Goal: Task Accomplishment & Management: Manage account settings

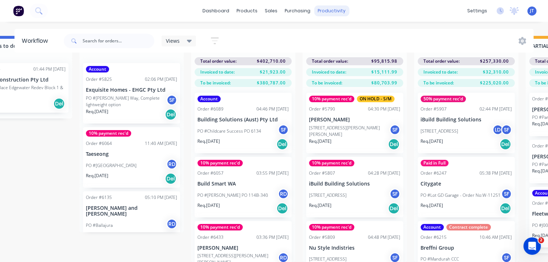
scroll to position [272, 0]
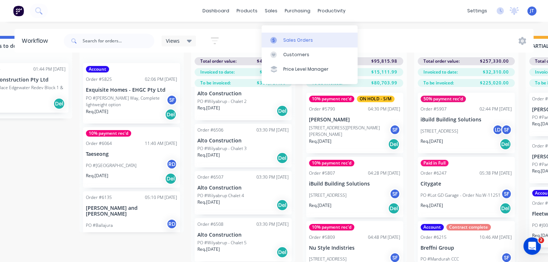
click at [290, 37] on div "Sales Orders" at bounding box center [298, 40] width 30 height 7
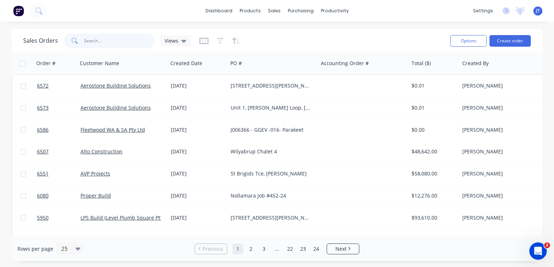
click at [109, 38] on input "text" at bounding box center [119, 41] width 71 height 14
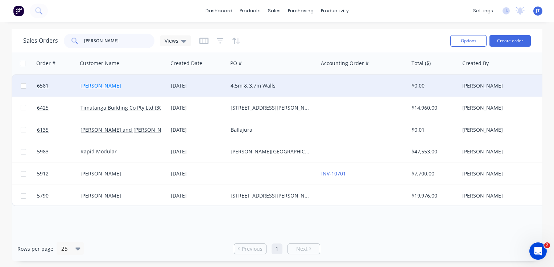
type input "john"
click at [99, 89] on link "[PERSON_NAME]" at bounding box center [100, 85] width 41 height 7
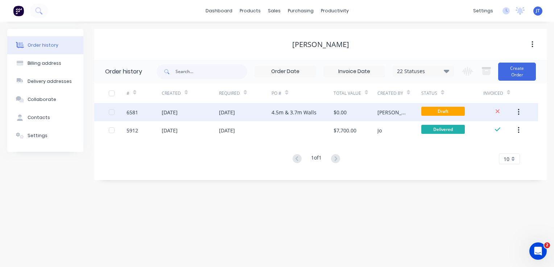
click at [291, 112] on div "4.5m & 3.7m Walls" at bounding box center [293, 113] width 45 height 8
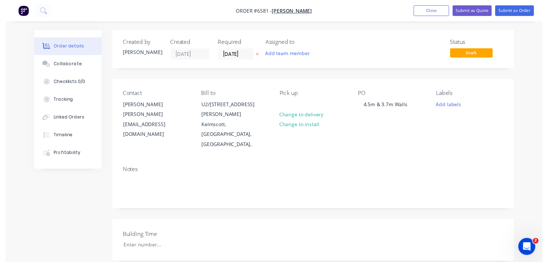
scroll to position [109, 0]
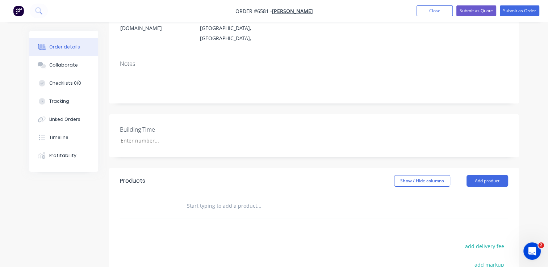
click at [187, 199] on input "text" at bounding box center [259, 206] width 145 height 14
type input "Quote"
click at [210, 199] on input "Quote" at bounding box center [259, 206] width 145 height 14
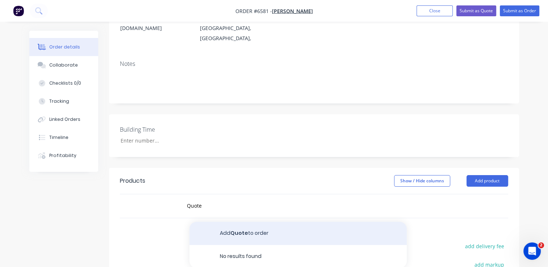
click at [229, 222] on button "Add Quote to order" at bounding box center [297, 233] width 217 height 23
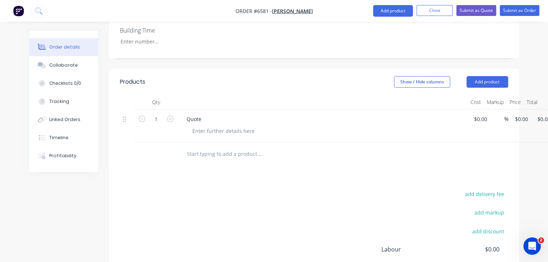
scroll to position [203, 0]
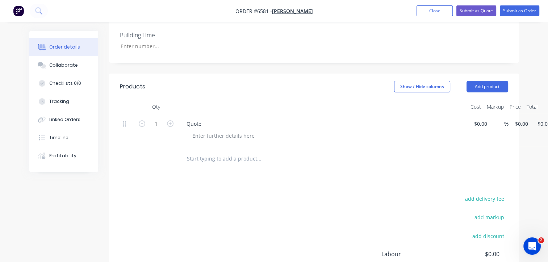
click at [70, 45] on div "Order details" at bounding box center [64, 47] width 31 height 7
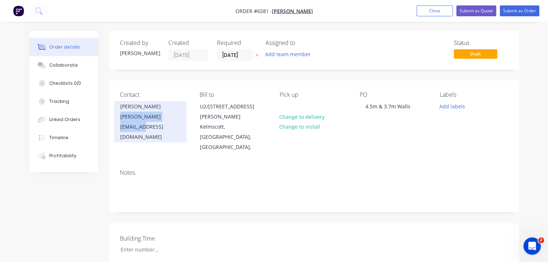
drag, startPoint x: 183, startPoint y: 117, endPoint x: 119, endPoint y: 119, distance: 64.2
click at [119, 119] on div "John Farano john.wombat6@gmail.com" at bounding box center [150, 121] width 72 height 41
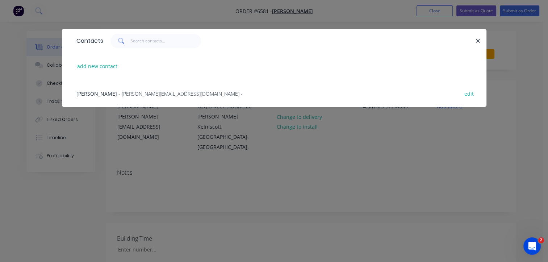
click at [171, 92] on span "- john.wombat6@gmail.com -" at bounding box center [180, 93] width 124 height 7
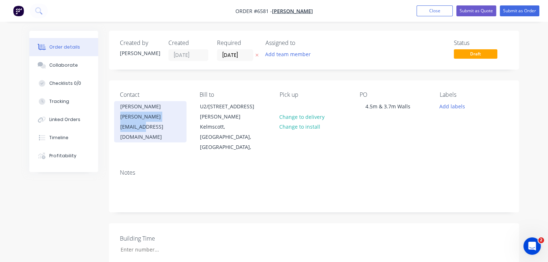
drag, startPoint x: 178, startPoint y: 117, endPoint x: 120, endPoint y: 120, distance: 58.0
click at [120, 120] on div "John Farano john.wombat6@gmail.com" at bounding box center [150, 121] width 72 height 41
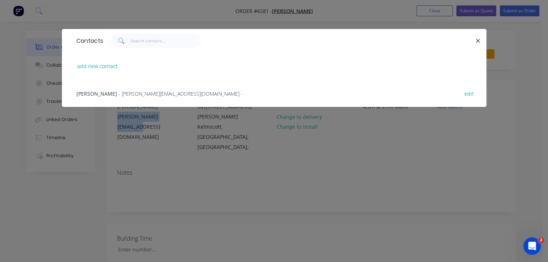
copy div "john.wombat6@gmail.com"
click at [167, 93] on span "- john.wombat6@gmail.com -" at bounding box center [180, 93] width 124 height 7
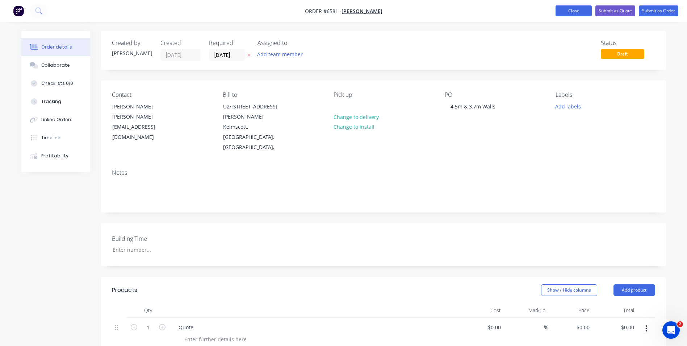
click at [548, 12] on button "Close" at bounding box center [574, 10] width 36 height 11
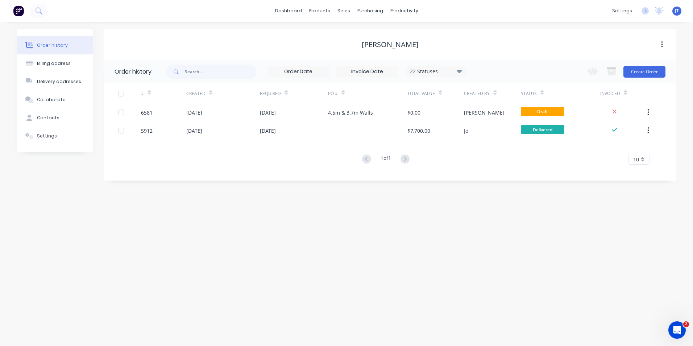
click at [204, 157] on div "1 of 1 10 5 10 15 20 25 30 35" at bounding box center [386, 159] width 564 height 11
click at [356, 29] on link "Sales Orders" at bounding box center [382, 34] width 96 height 14
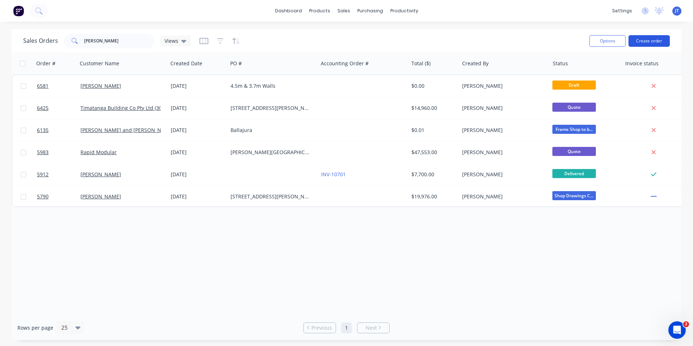
click at [548, 41] on button "Create order" at bounding box center [648, 41] width 41 height 12
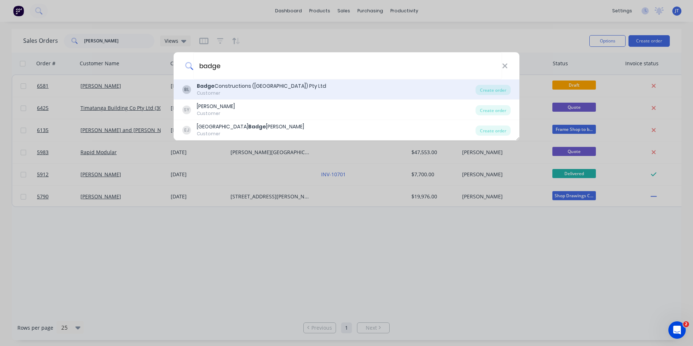
type input "badge"
click at [319, 90] on div "BL Badge Constructions (WA) Pty Ltd Customer" at bounding box center [328, 89] width 293 height 14
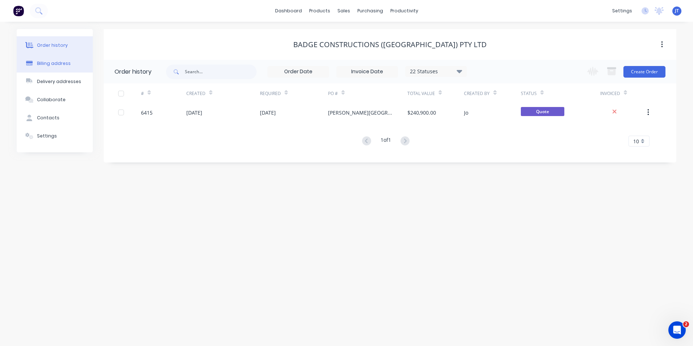
click at [65, 67] on button "Billing address" at bounding box center [55, 63] width 76 height 18
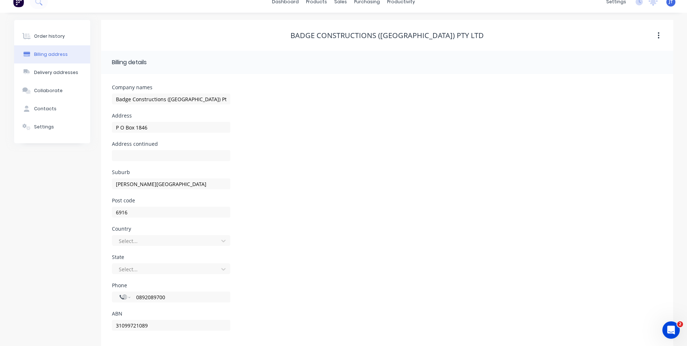
scroll to position [17, 0]
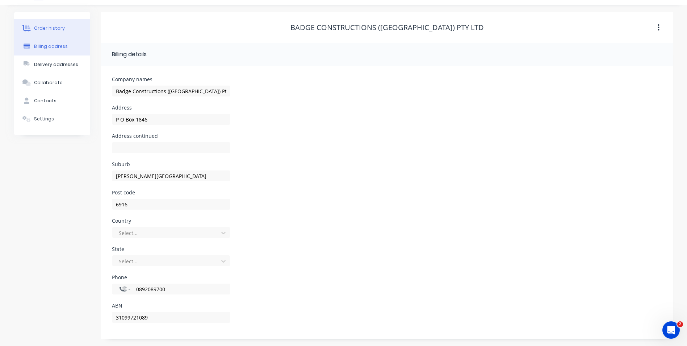
click at [47, 26] on div "Order history" at bounding box center [49, 28] width 31 height 7
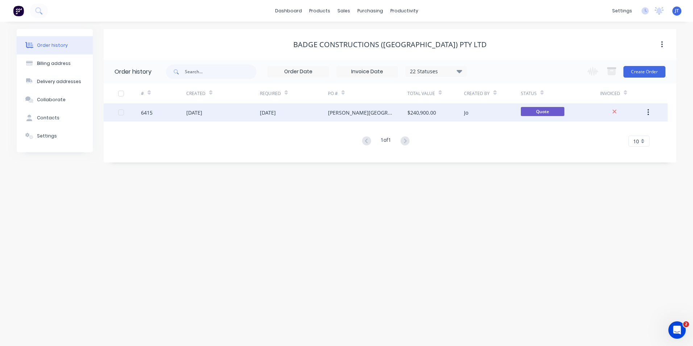
click at [152, 114] on div "6415" at bounding box center [147, 113] width 12 height 8
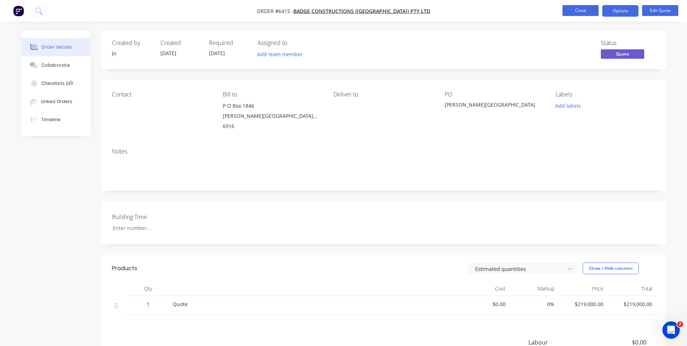
click at [548, 11] on button "Close" at bounding box center [581, 10] width 36 height 11
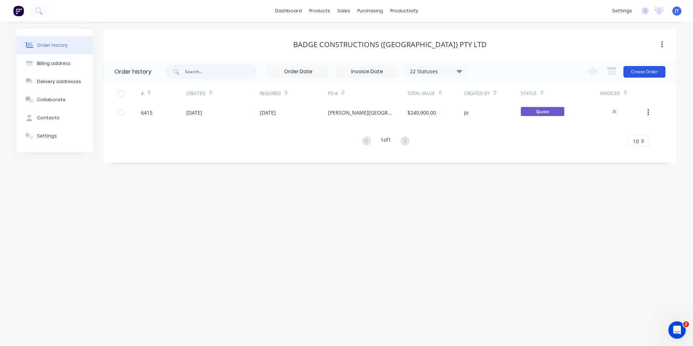
click at [548, 71] on button "Create Order" at bounding box center [644, 72] width 42 height 12
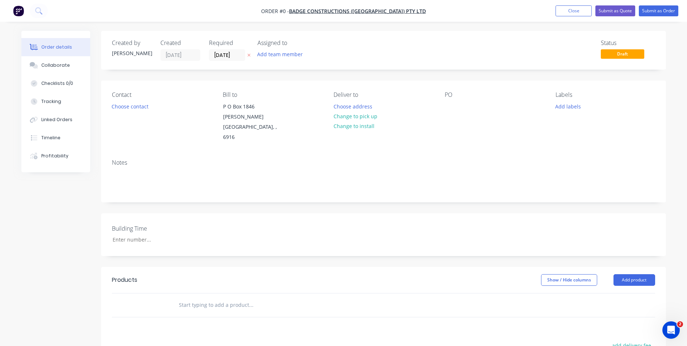
click at [247, 53] on icon "button" at bounding box center [248, 55] width 3 height 4
click at [142, 105] on button "Choose contact" at bounding box center [130, 106] width 45 height 10
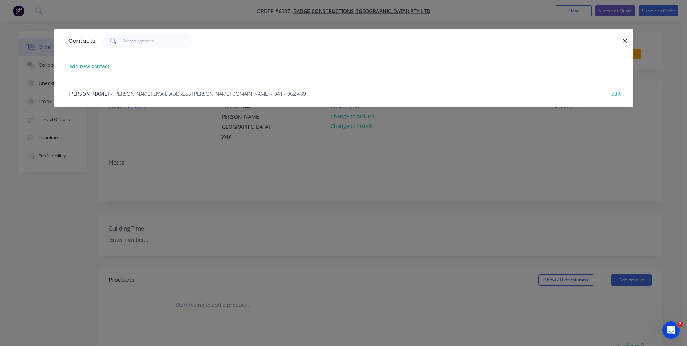
click at [123, 92] on span "- jarrad.battersby@badge.net.au - 0417 962 439" at bounding box center [209, 93] width 196 height 7
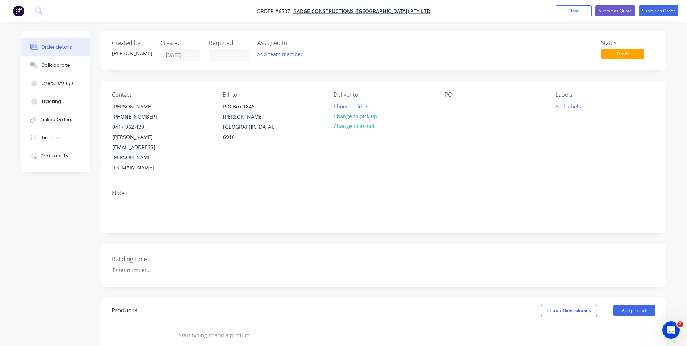
click at [452, 94] on div "PO" at bounding box center [494, 94] width 99 height 7
click at [455, 94] on div "PO" at bounding box center [494, 94] width 99 height 7
click at [450, 95] on div "PO" at bounding box center [494, 94] width 99 height 7
click at [449, 108] on div at bounding box center [451, 106] width 12 height 11
click at [480, 151] on div "Contact Jarrad Battersby (08) 9208 9700 0417 962 439 jarrad.battersby@badge.net…" at bounding box center [383, 131] width 565 height 103
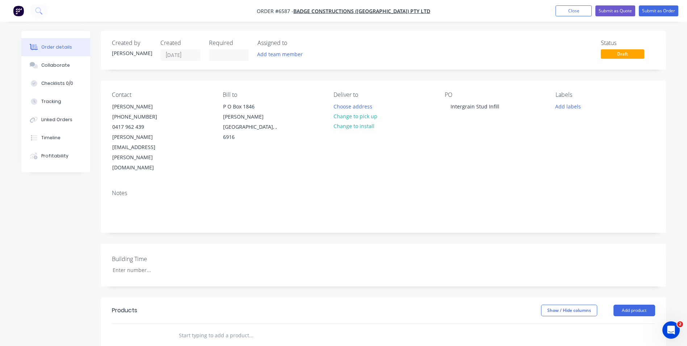
click at [237, 262] on input "text" at bounding box center [251, 335] width 145 height 14
type input "quote"
click at [61, 64] on div "Collaborate" at bounding box center [55, 65] width 29 height 7
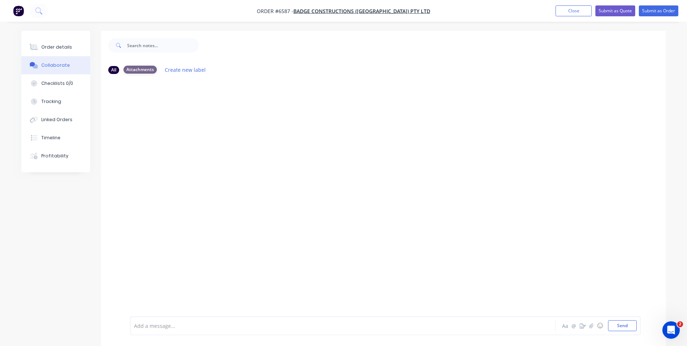
click at [147, 68] on div "Attachments" at bounding box center [140, 70] width 33 height 8
click at [116, 67] on div "All" at bounding box center [113, 70] width 11 height 8
click at [162, 149] on div at bounding box center [383, 198] width 565 height 236
drag, startPoint x: 174, startPoint y: 139, endPoint x: 174, endPoint y: 134, distance: 4.7
click at [174, 134] on div at bounding box center [383, 198] width 565 height 236
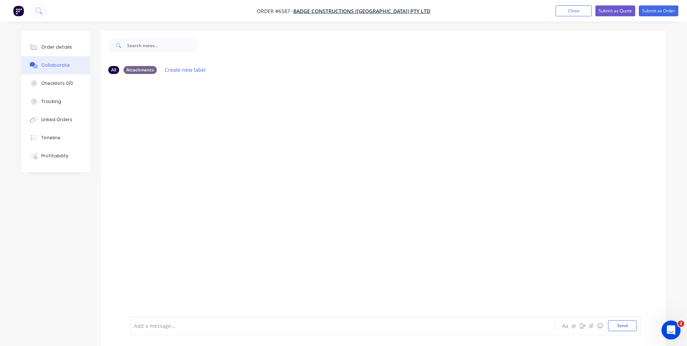
click at [548, 262] on icon "Open Intercom Messenger" at bounding box center [670, 329] width 12 height 12
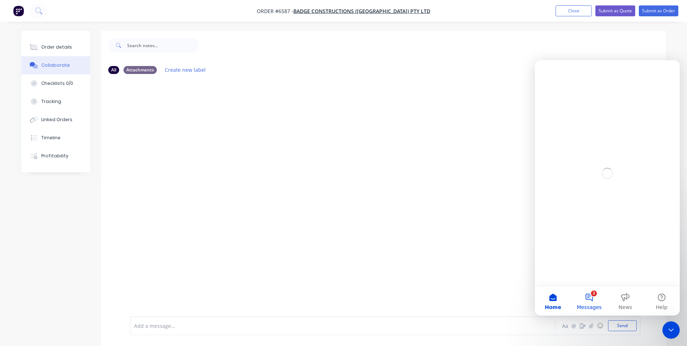
click at [548, 262] on button "2 Messages" at bounding box center [589, 300] width 36 height 29
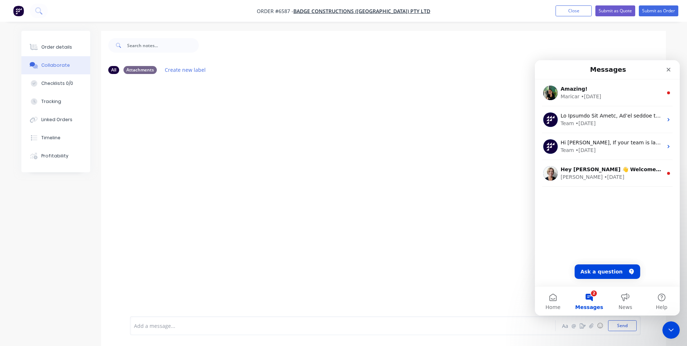
click at [548, 262] on button "2 Messages" at bounding box center [589, 300] width 36 height 29
click at [380, 199] on div at bounding box center [383, 198] width 565 height 236
click at [548, 67] on icon "Close" at bounding box center [669, 70] width 6 height 6
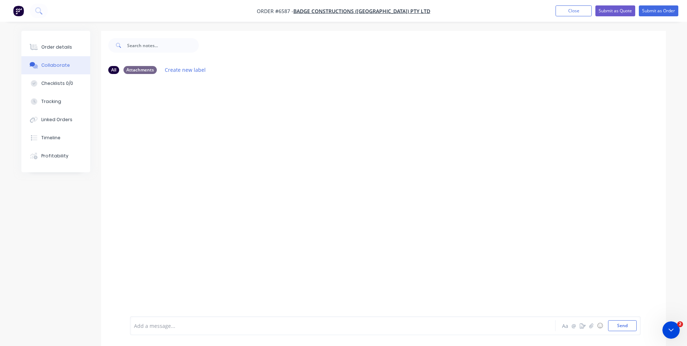
click at [385, 168] on div at bounding box center [383, 198] width 565 height 236
click at [52, 44] on div "Order details" at bounding box center [56, 47] width 31 height 7
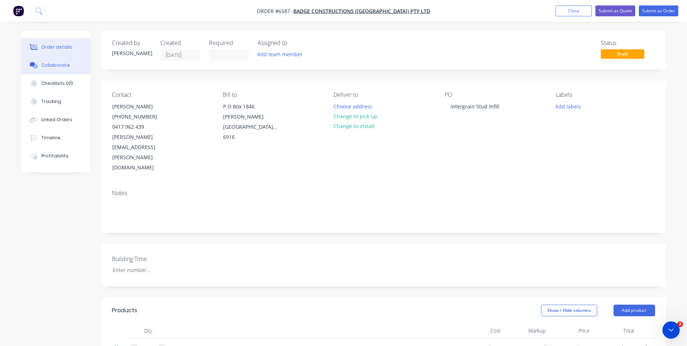
click at [63, 63] on div "Collaborate" at bounding box center [55, 65] width 29 height 7
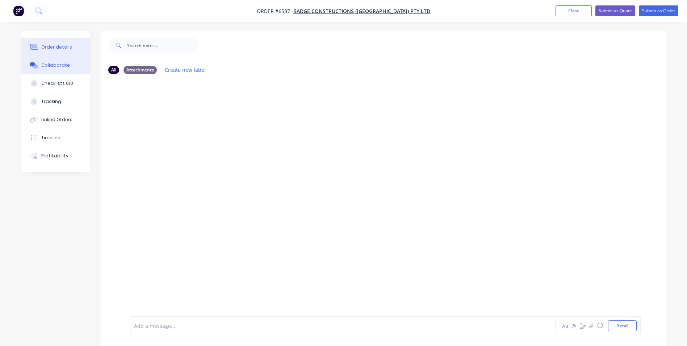
click at [70, 49] on button "Order details" at bounding box center [55, 47] width 69 height 18
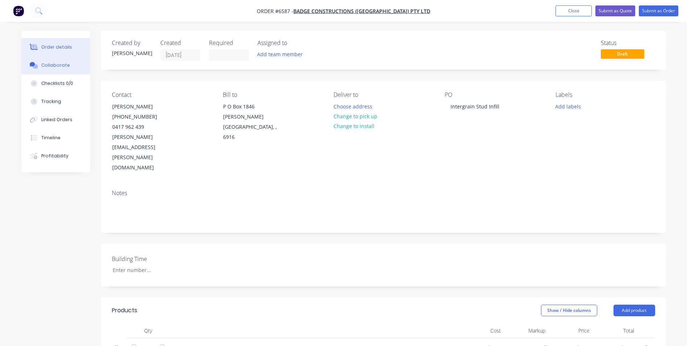
click at [59, 63] on div "Collaborate" at bounding box center [55, 65] width 29 height 7
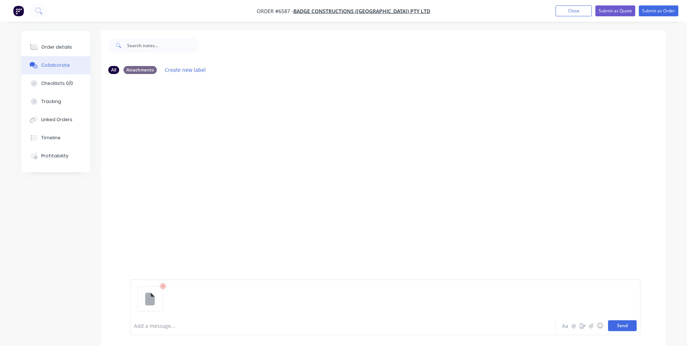
click at [626, 325] on button "Send" at bounding box center [622, 325] width 29 height 11
click at [221, 175] on div "JT You 06:41pm [DATE] FW Intergrain Stud Infill Option.eml FW Intergrain Stud I…" at bounding box center [383, 198] width 565 height 236
click at [261, 186] on div "JT You 06:41pm [DATE] FW Intergrain Stud Infill Option.eml FW Intergrain Stud I…" at bounding box center [383, 198] width 565 height 236
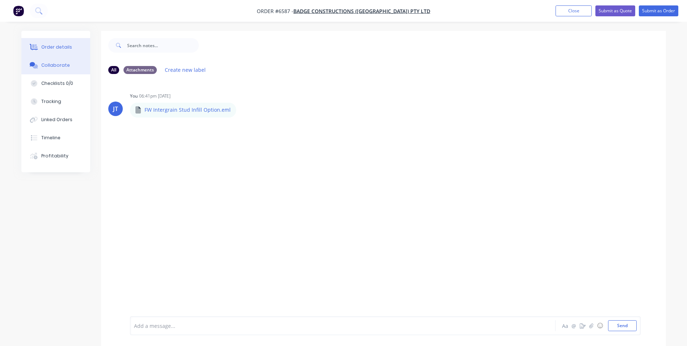
click at [53, 47] on div "Order details" at bounding box center [56, 47] width 31 height 7
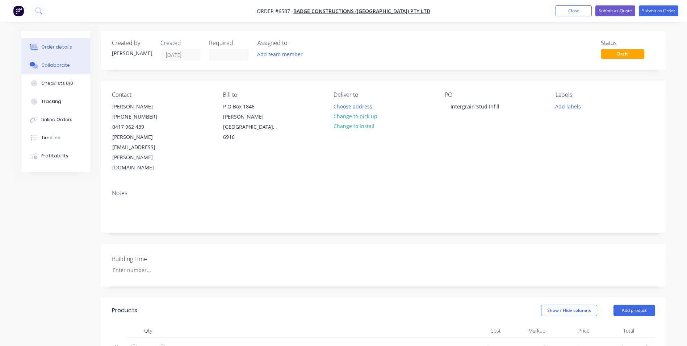
click at [63, 68] on div "Collaborate" at bounding box center [55, 65] width 29 height 7
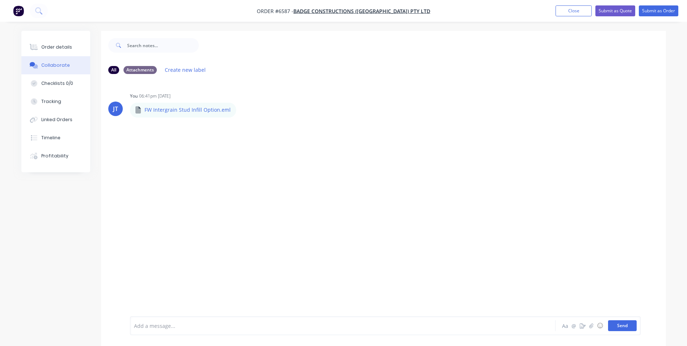
click at [625, 326] on button "Send" at bounding box center [622, 325] width 29 height 11
drag, startPoint x: 159, startPoint y: 132, endPoint x: 136, endPoint y: 186, distance: 57.9
click at [136, 186] on div "JT You 06:41pm [DATE] FW Intergrain Stud Infill Option.eml FW Intergrain Stud I…" at bounding box center [383, 198] width 565 height 236
click at [204, 157] on div "JT You 06:41pm [DATE] FW Intergrain Stud Infill Option.eml FW Intergrain Stud I…" at bounding box center [383, 198] width 565 height 236
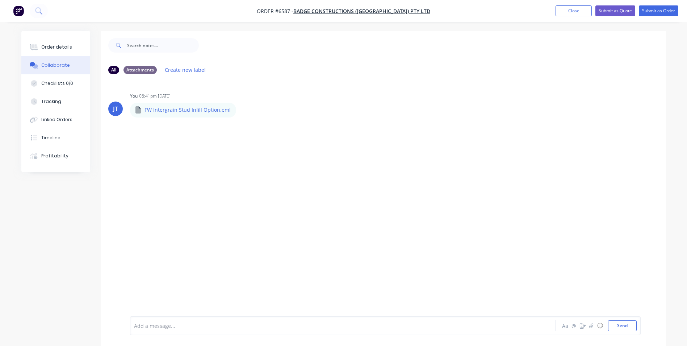
drag, startPoint x: 204, startPoint y: 157, endPoint x: 183, endPoint y: 182, distance: 32.7
click at [183, 182] on div "JT You 06:41pm [DATE] FW Intergrain Stud Infill Option.eml FW Intergrain Stud I…" at bounding box center [383, 198] width 565 height 236
click at [137, 67] on div "Attachments" at bounding box center [140, 70] width 33 height 8
click at [113, 69] on div "All" at bounding box center [113, 70] width 11 height 8
click at [172, 184] on div "JT You 06:41pm [DATE] FW Intergrain Stud Infill Option.eml FW Intergrain Stud I…" at bounding box center [383, 198] width 565 height 236
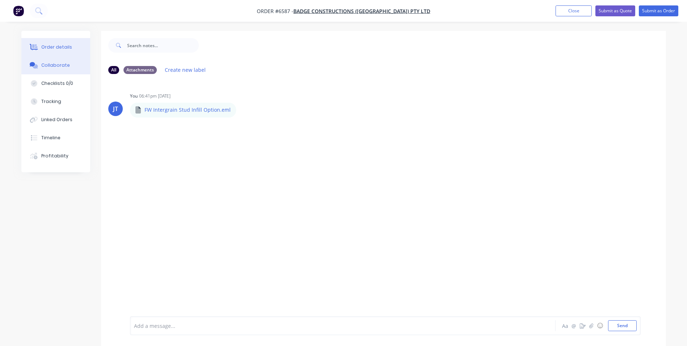
click at [50, 48] on div "Order details" at bounding box center [56, 47] width 31 height 7
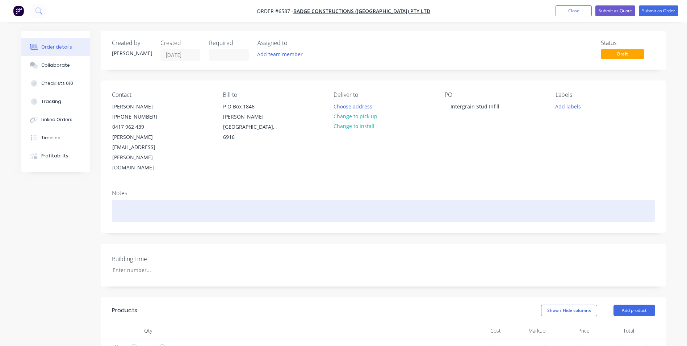
click at [271, 200] on div at bounding box center [383, 211] width 543 height 22
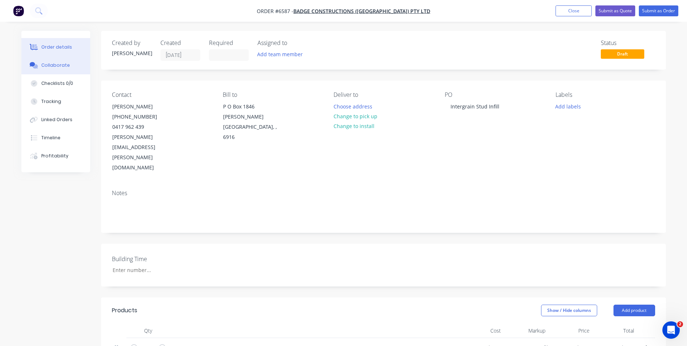
click at [63, 63] on div "Collaborate" at bounding box center [55, 65] width 29 height 7
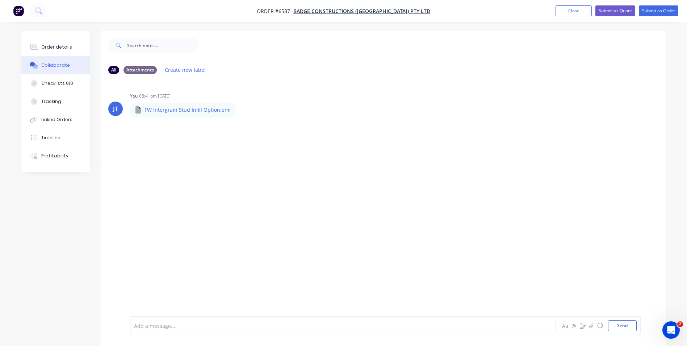
click at [226, 195] on div "JT You 06:41pm [DATE] FW Intergrain Stud Infill Option.eml FW Intergrain Stud I…" at bounding box center [383, 198] width 565 height 236
click at [617, 324] on button "Send" at bounding box center [622, 325] width 29 height 11
click at [270, 222] on div "JT You 06:41pm [DATE] FW Intergrain Stud Infill Option.eml FW Intergrain Stud I…" at bounding box center [383, 198] width 565 height 236
click at [612, 10] on button "Submit as Quote" at bounding box center [616, 10] width 40 height 11
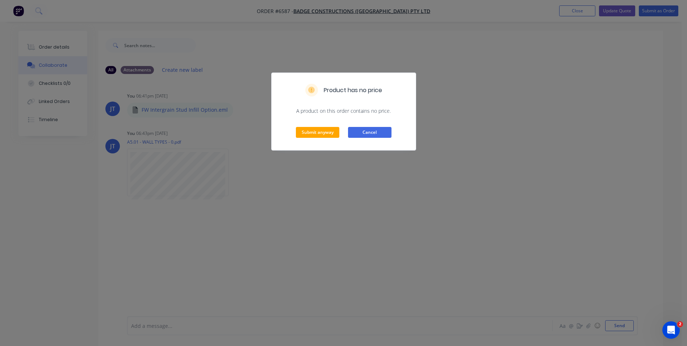
click at [378, 134] on button "Cancel" at bounding box center [369, 132] width 43 height 11
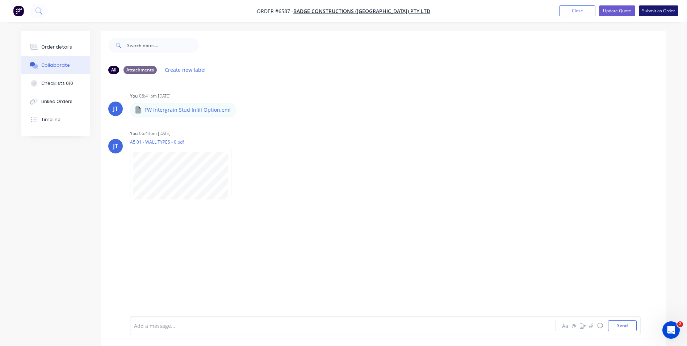
click at [664, 9] on button "Submit as Order" at bounding box center [658, 10] width 39 height 11
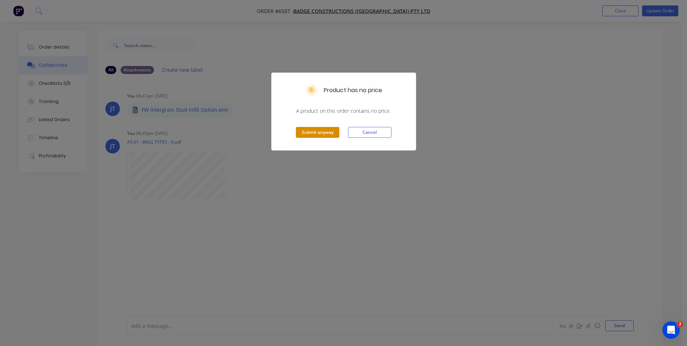
click at [316, 133] on button "Submit anyway" at bounding box center [317, 132] width 43 height 11
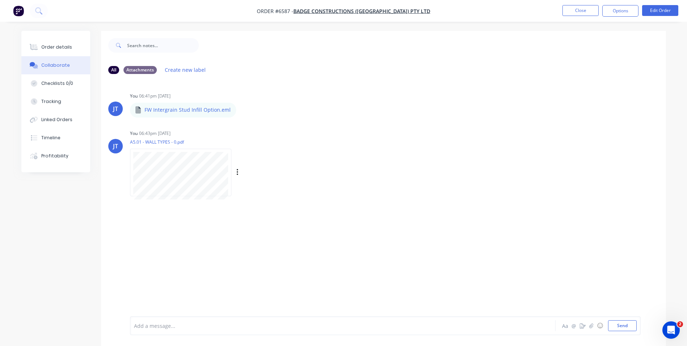
click at [336, 144] on div "You 06:43pm 26/09/25 A5.01 - WALL TYPES - 0.pdf Labels Download Delete" at bounding box center [243, 160] width 226 height 65
click at [577, 11] on button "Close" at bounding box center [581, 10] width 36 height 11
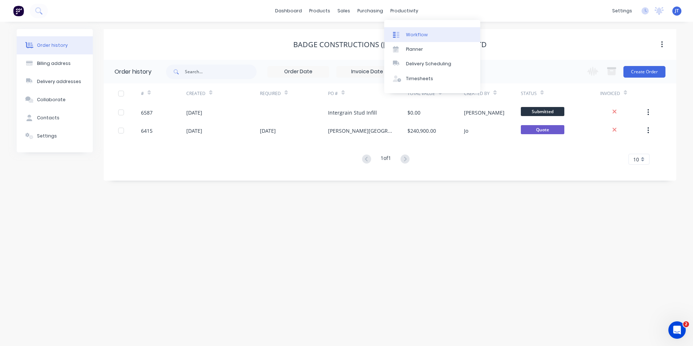
click at [416, 37] on div "Workflow" at bounding box center [417, 35] width 22 height 7
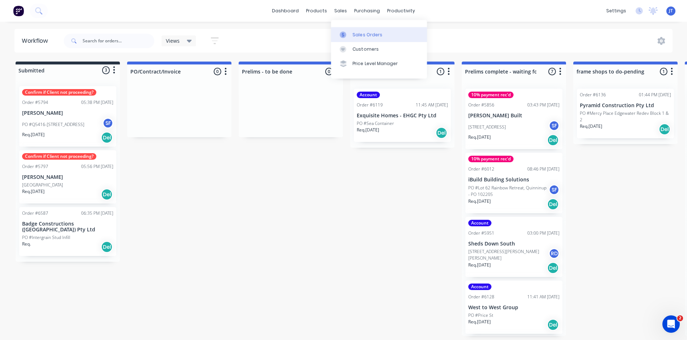
drag, startPoint x: 356, startPoint y: 29, endPoint x: 357, endPoint y: 34, distance: 5.6
click at [356, 30] on link "Sales Orders" at bounding box center [379, 34] width 96 height 14
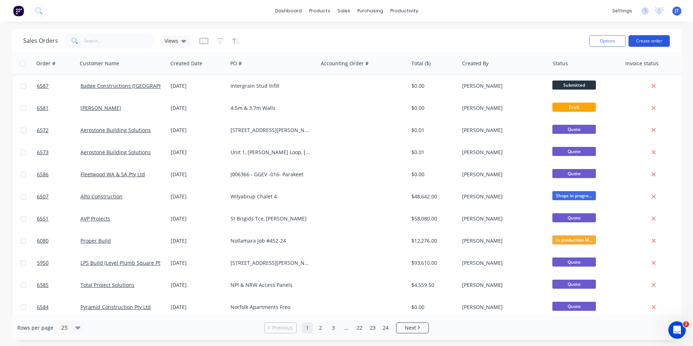
click at [655, 41] on button "Create order" at bounding box center [648, 41] width 41 height 12
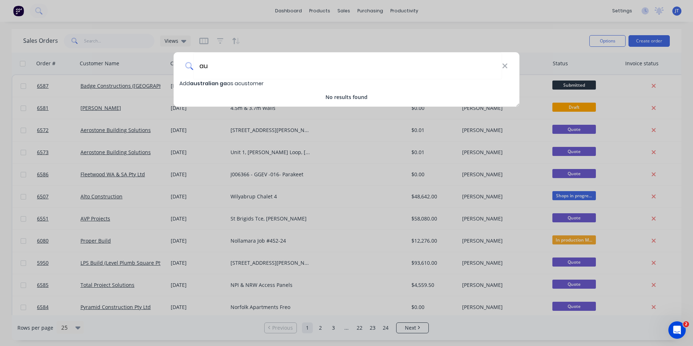
type input "a"
type input "A"
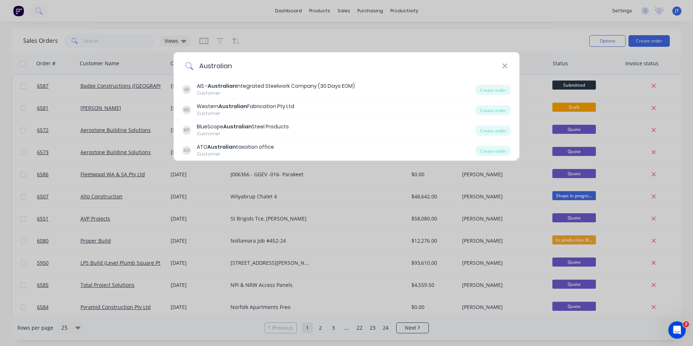
click at [247, 62] on input "Australian" at bounding box center [347, 65] width 309 height 27
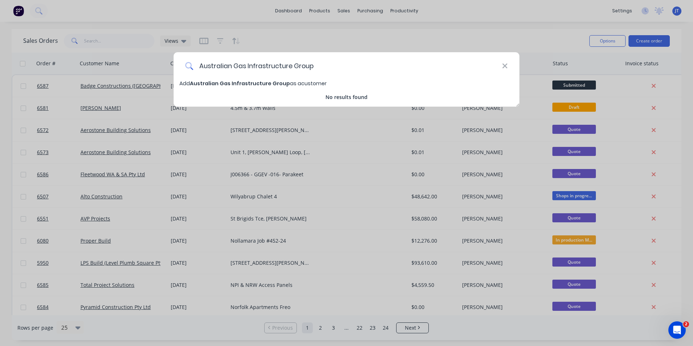
type input "Australian Gas Infrastructure Group"
click at [245, 83] on span "Australian Gas Infrastructure Group" at bounding box center [240, 83] width 100 height 7
select select "AU"
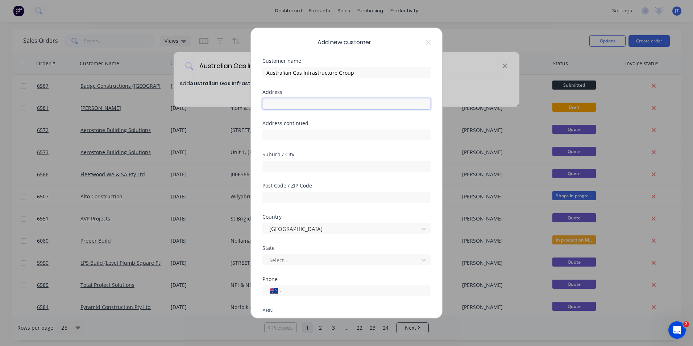
click at [299, 104] on input "text" at bounding box center [346, 103] width 168 height 11
paste input "[STREET_ADDRESS]"
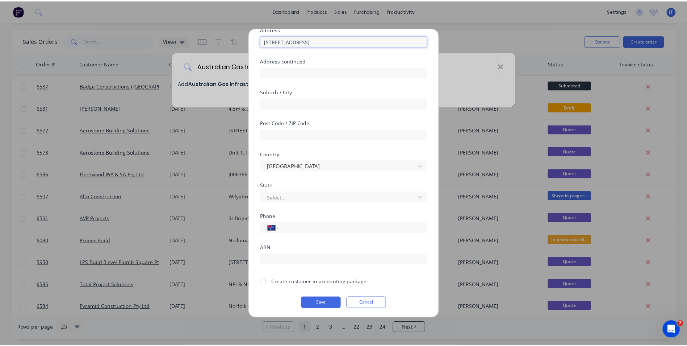
scroll to position [64, 0]
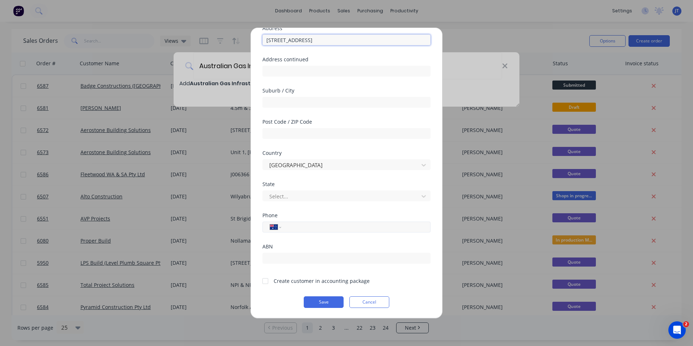
type input "[STREET_ADDRESS]"
click at [293, 225] on input "tel" at bounding box center [354, 227] width 137 height 8
type input "0457 519 191"
click at [324, 299] on button "Save" at bounding box center [324, 302] width 40 height 12
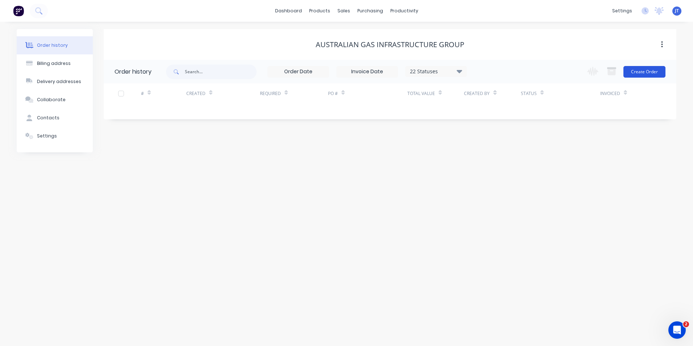
click at [650, 69] on button "Create Order" at bounding box center [644, 72] width 42 height 12
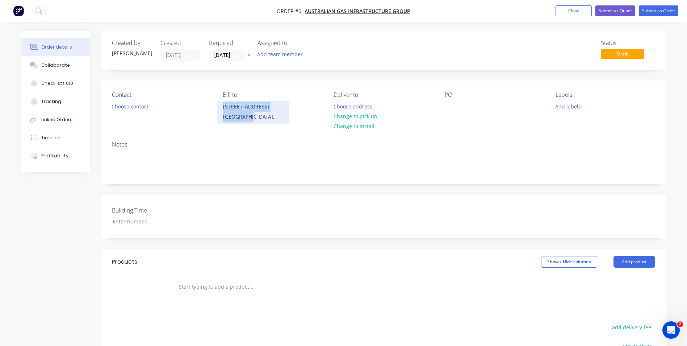
drag, startPoint x: 263, startPoint y: 133, endPoint x: 222, endPoint y: 107, distance: 48.8
click at [222, 107] on div "PO Box Z5267, St Georges Terrace, Perth, WA 6831 Australia," at bounding box center [253, 112] width 72 height 23
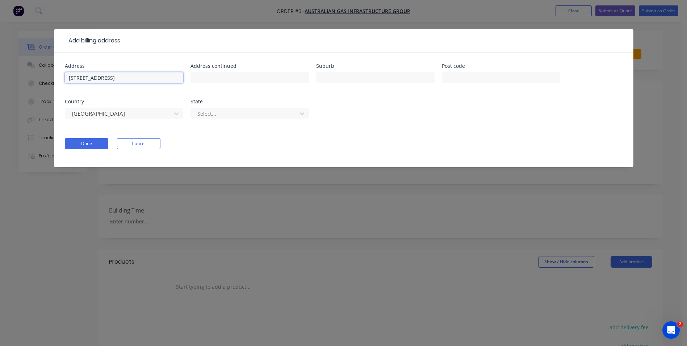
drag, startPoint x: 182, startPoint y: 76, endPoint x: 53, endPoint y: 75, distance: 128.6
click at [53, 75] on div "Add billing address Address PO Box Z5267, St Georges Terrace, Perth, WA 6831 Ad…" at bounding box center [343, 173] width 687 height 346
click at [91, 140] on button "Done" at bounding box center [86, 143] width 43 height 11
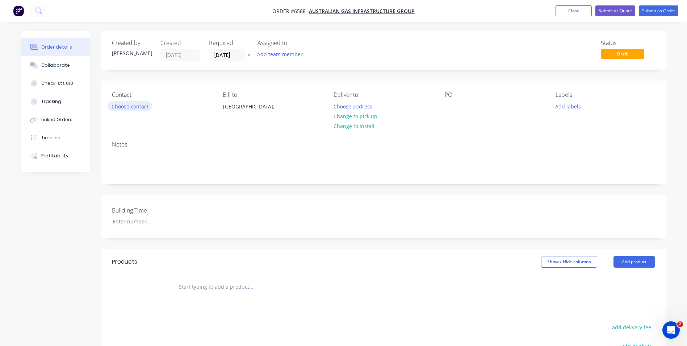
click at [145, 106] on button "Choose contact" at bounding box center [130, 106] width 45 height 10
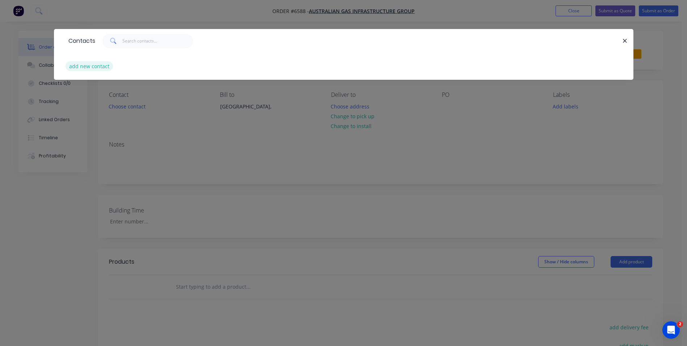
click at [100, 67] on button "add new contact" at bounding box center [90, 66] width 48 height 10
select select "AU"
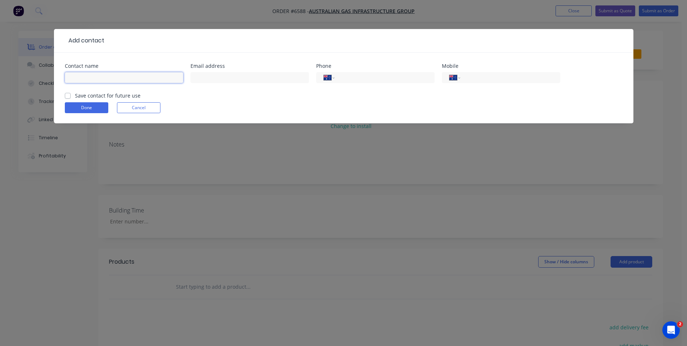
click at [126, 77] on input "text" at bounding box center [124, 77] width 118 height 11
type input "[PERSON_NAME]"
click at [226, 82] on input "text" at bounding box center [250, 77] width 118 height 11
paste input "[PERSON_NAME][EMAIL_ADDRESS][PERSON_NAME][DOMAIN_NAME]"
type input "[PERSON_NAME][EMAIL_ADDRESS][PERSON_NAME][DOMAIN_NAME]"
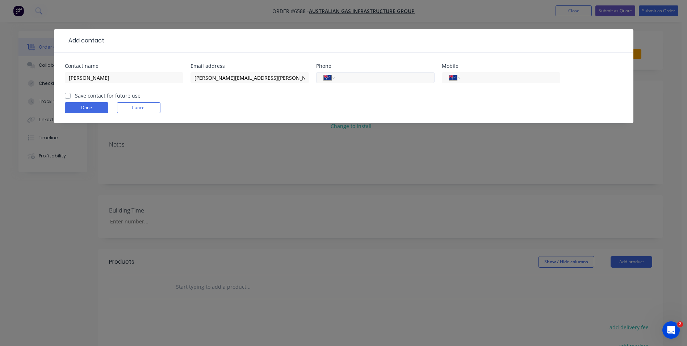
click at [348, 80] on input "tel" at bounding box center [383, 78] width 87 height 8
click at [375, 79] on input "04" at bounding box center [383, 78] width 87 height 8
paste input "457 519 191"
type input "0457 519 191"
click at [83, 108] on button "Done" at bounding box center [86, 107] width 43 height 11
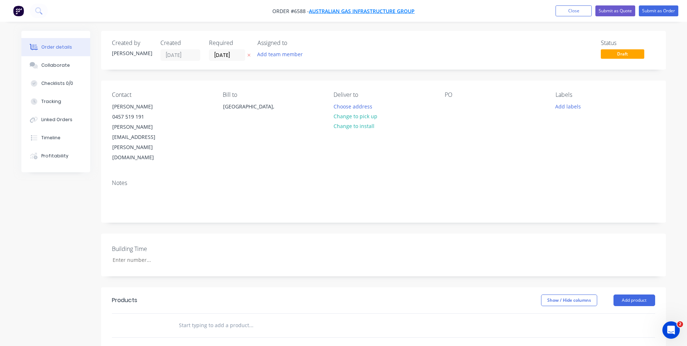
click at [370, 11] on span "Australian Gas Infrastructure Group" at bounding box center [362, 11] width 106 height 7
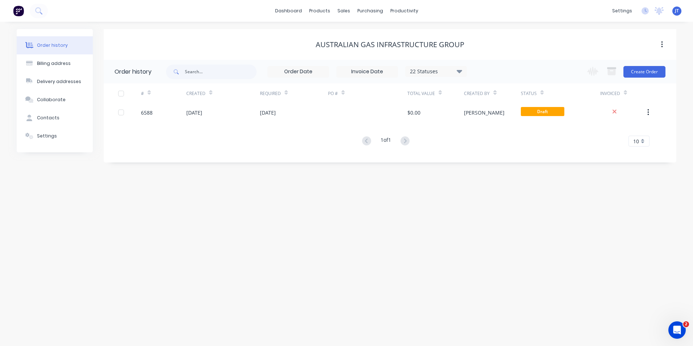
click at [354, 43] on div "Australian Gas Infrastructure Group" at bounding box center [390, 44] width 149 height 9
drag, startPoint x: 463, startPoint y: 42, endPoint x: 320, endPoint y: 39, distance: 143.9
click at [320, 39] on div "Australian Gas Infrastructure Group" at bounding box center [390, 44] width 572 height 13
click at [254, 34] on div "Australian Gas Infrastructure Group" at bounding box center [390, 44] width 572 height 31
click at [50, 137] on div "Settings" at bounding box center [47, 136] width 20 height 7
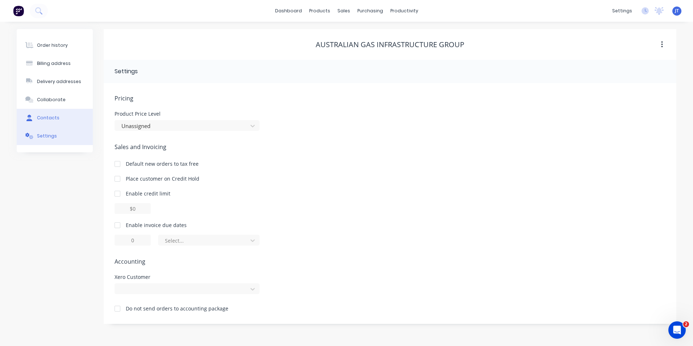
click at [49, 115] on div "Contacts" at bounding box center [48, 117] width 22 height 7
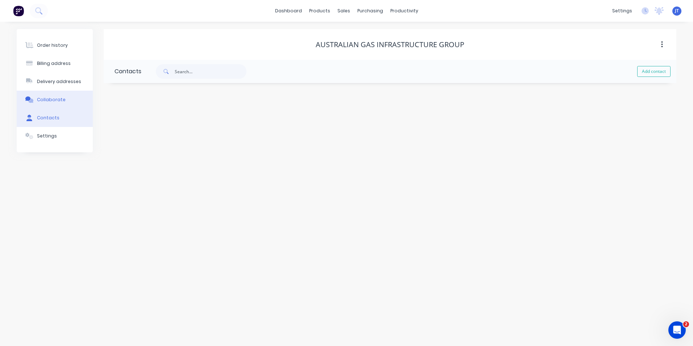
click at [51, 101] on div "Collaborate" at bounding box center [51, 99] width 29 height 7
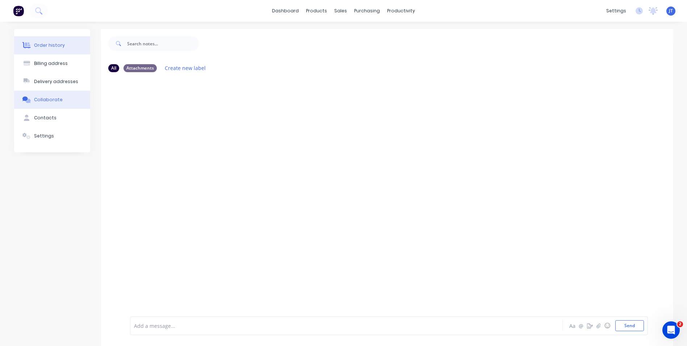
click at [60, 42] on button "Order history" at bounding box center [52, 45] width 76 height 18
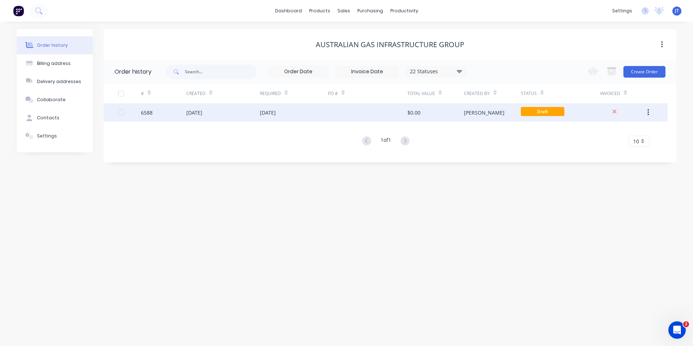
click at [145, 109] on div "6588" at bounding box center [147, 113] width 12 height 8
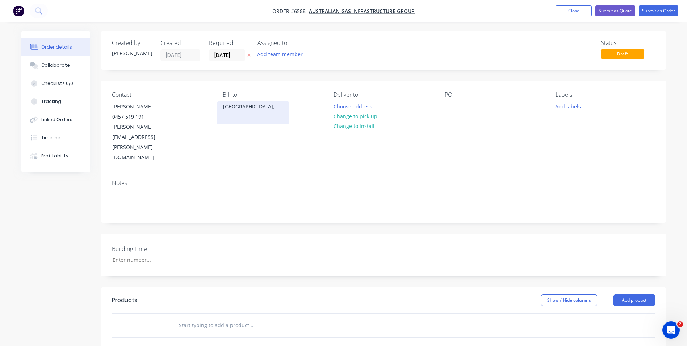
click at [253, 110] on div "[GEOGRAPHIC_DATA]," at bounding box center [253, 106] width 60 height 10
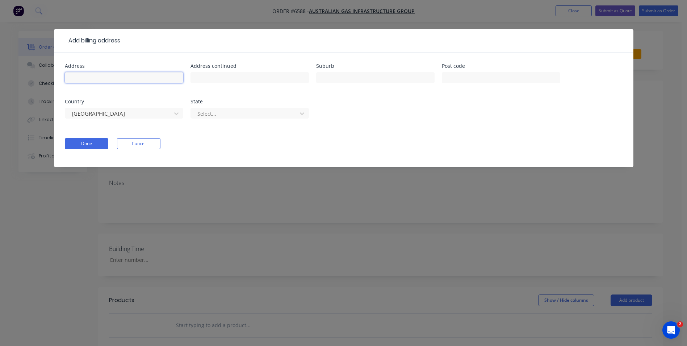
click at [104, 75] on input "text" at bounding box center [124, 77] width 118 height 11
paste input "[STREET_ADDRESS]"
type input "[STREET_ADDRESS]"
click at [92, 147] on button "Done" at bounding box center [86, 143] width 43 height 11
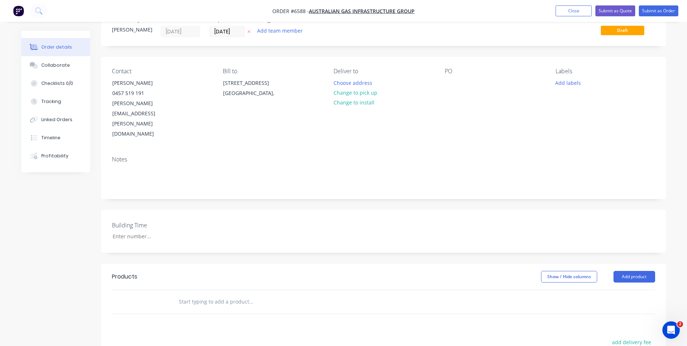
scroll to position [36, 0]
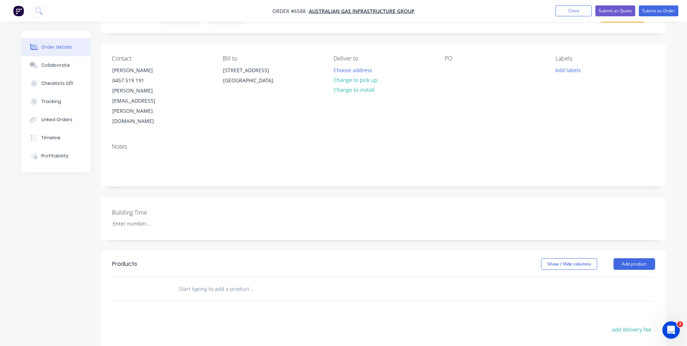
click at [187, 282] on input "text" at bounding box center [251, 289] width 145 height 14
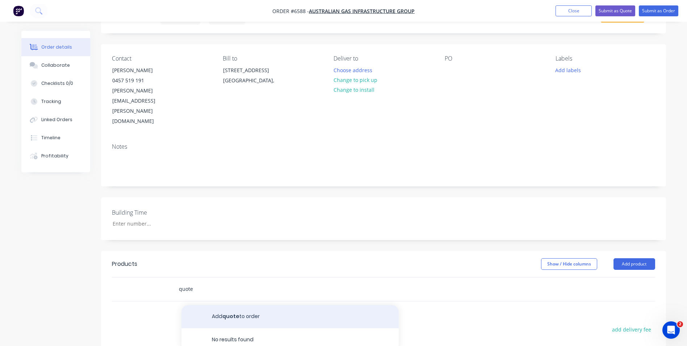
type input "quote"
click at [230, 305] on button "Add quote to order" at bounding box center [290, 316] width 217 height 23
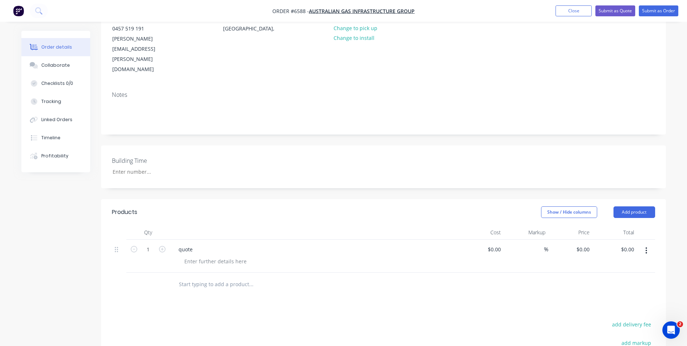
scroll to position [0, 0]
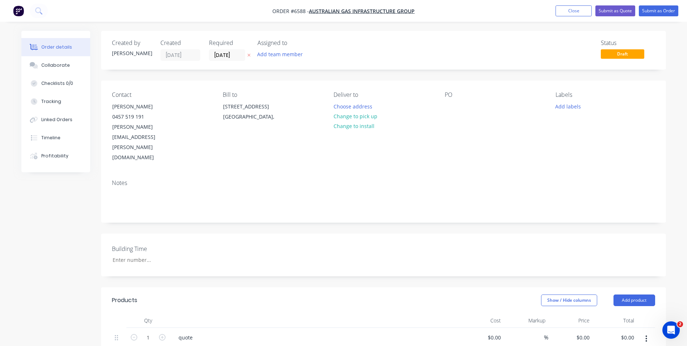
click at [448, 93] on div "PO" at bounding box center [494, 94] width 99 height 7
click at [453, 95] on div "PO" at bounding box center [494, 94] width 99 height 7
click at [447, 106] on div at bounding box center [451, 106] width 12 height 11
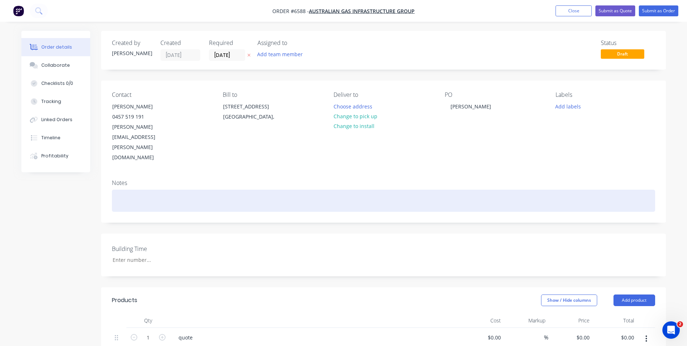
click at [139, 189] on div at bounding box center [383, 200] width 543 height 22
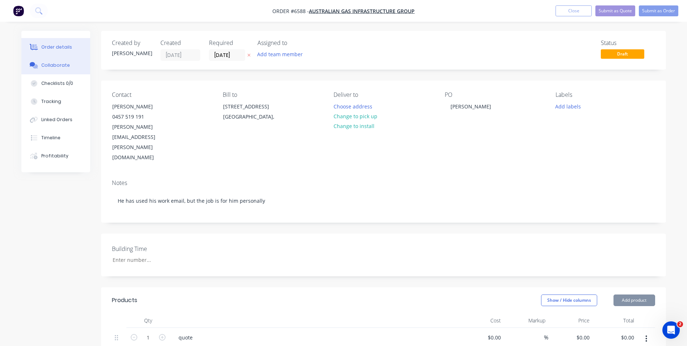
click at [61, 65] on div "Collaborate" at bounding box center [55, 65] width 29 height 7
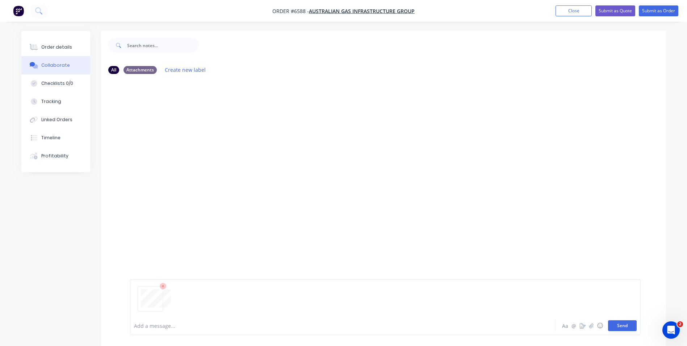
click at [623, 324] on button "Send" at bounding box center [622, 325] width 29 height 11
click at [616, 324] on button "Send" at bounding box center [622, 325] width 29 height 11
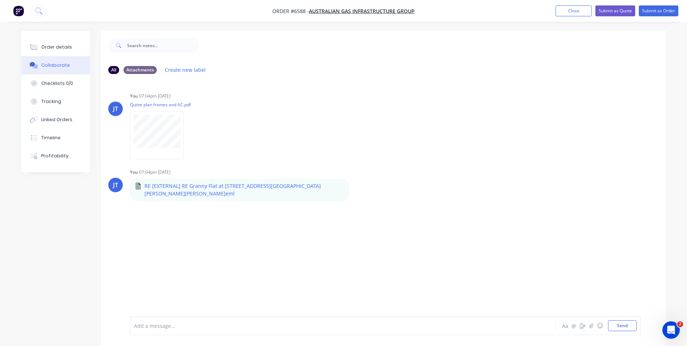
click at [221, 270] on div "JT You 07:04pm 26/09/25 Quote plan frames and AC.pdf Labels Download Delete JT …" at bounding box center [383, 198] width 565 height 236
click at [43, 46] on div "Order details" at bounding box center [56, 47] width 31 height 7
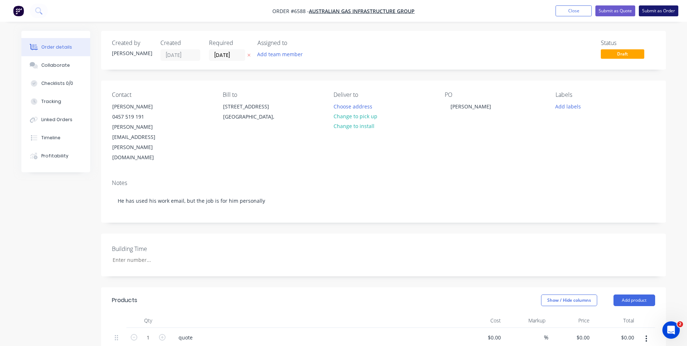
click at [667, 12] on button "Submit as Order" at bounding box center [658, 10] width 39 height 11
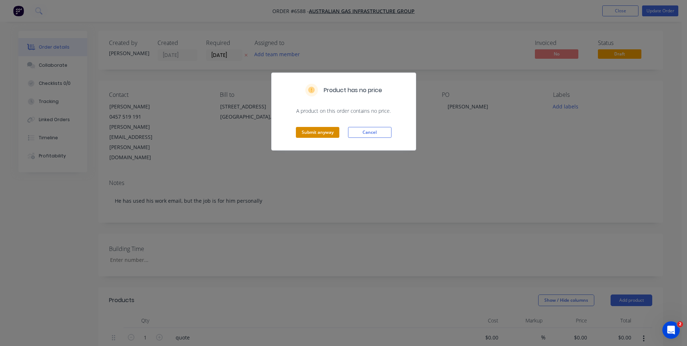
click at [310, 128] on button "Submit anyway" at bounding box center [317, 132] width 43 height 11
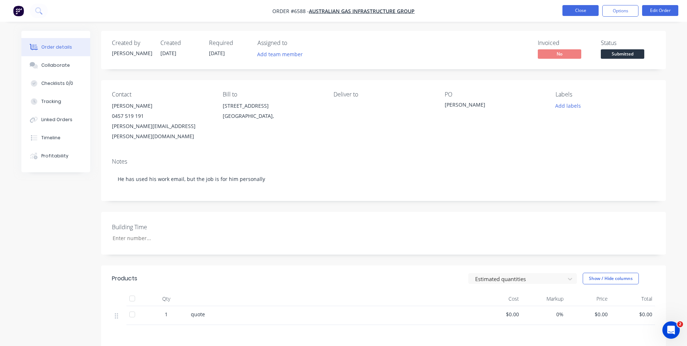
click at [583, 11] on button "Close" at bounding box center [581, 10] width 36 height 11
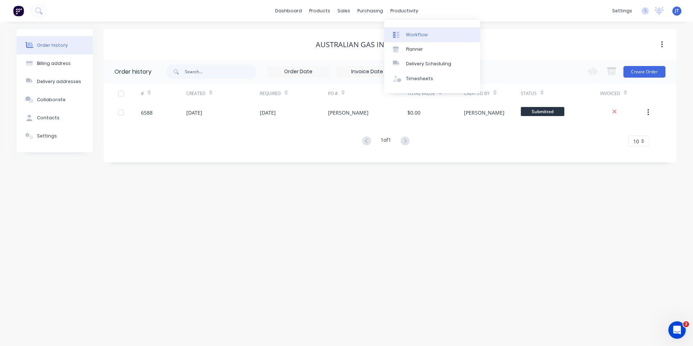
click at [415, 35] on div "Workflow" at bounding box center [417, 35] width 22 height 7
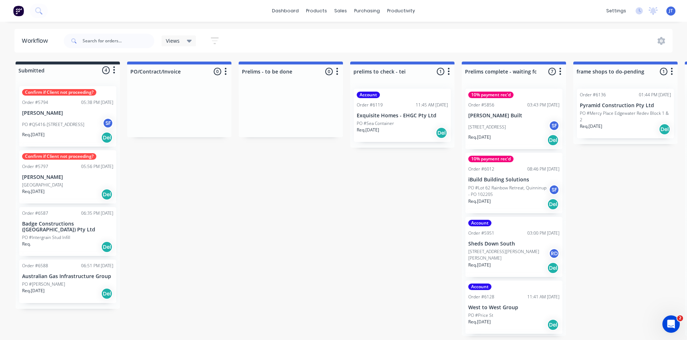
click at [112, 71] on button "button" at bounding box center [114, 70] width 9 height 9
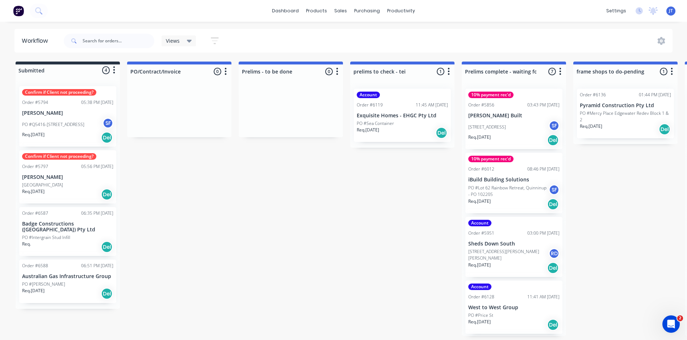
click at [67, 180] on div "Confirm if Client not proceeding? Order #5797 05:56 PM 21/11/24 Dan Branco PO #…" at bounding box center [67, 176] width 97 height 53
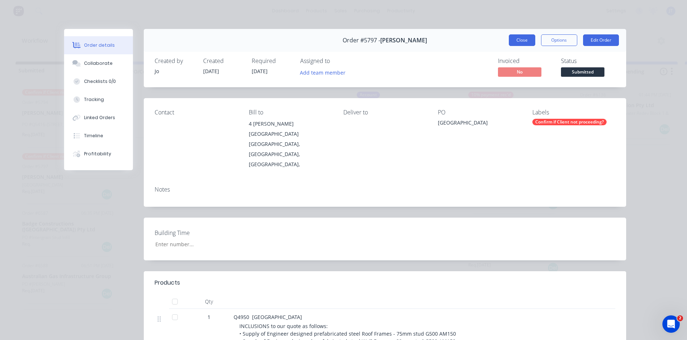
click at [524, 42] on button "Close" at bounding box center [522, 40] width 26 height 12
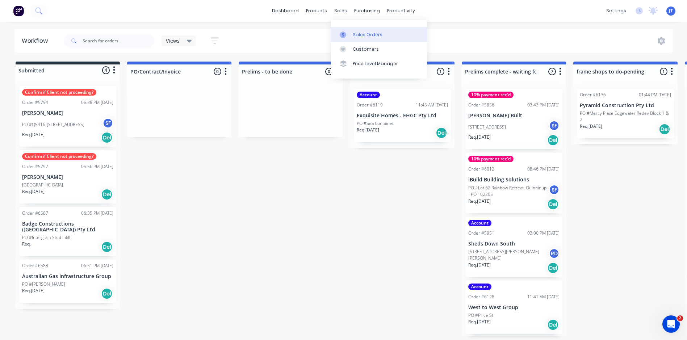
click at [358, 34] on div "Sales Orders" at bounding box center [368, 35] width 30 height 7
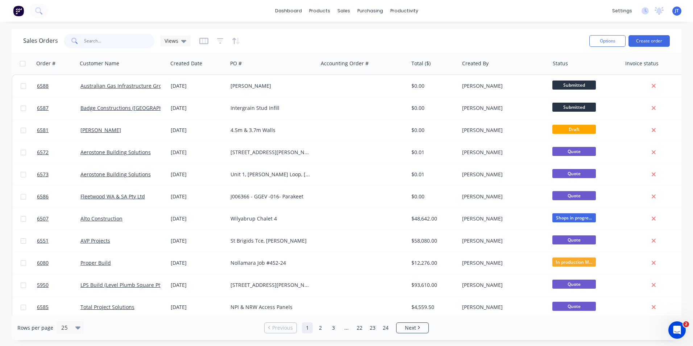
click at [148, 39] on input "text" at bounding box center [119, 41] width 71 height 14
click at [184, 42] on icon at bounding box center [183, 41] width 5 height 3
click at [180, 133] on button "Quotes" at bounding box center [203, 132] width 83 height 8
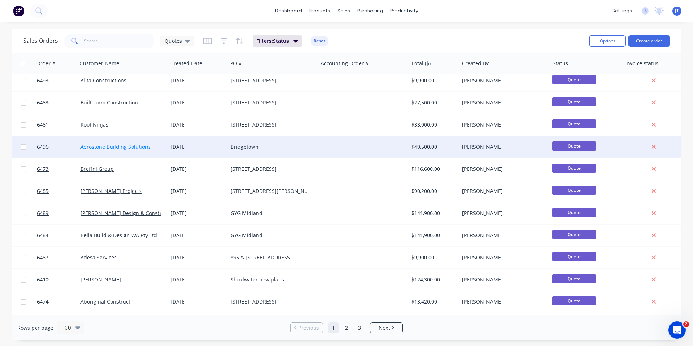
scroll to position [1357, 0]
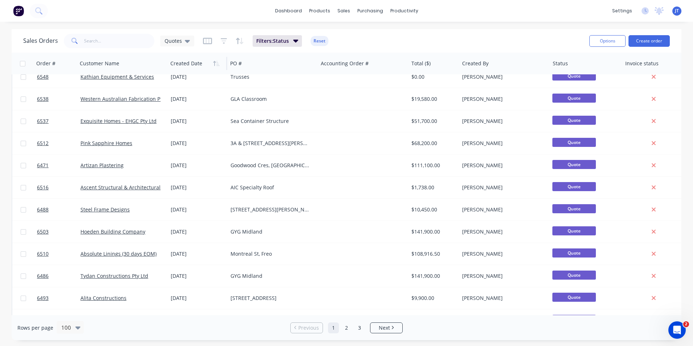
click at [197, 62] on div at bounding box center [195, 63] width 51 height 14
click at [214, 64] on icon "button" at bounding box center [214, 63] width 3 height 5
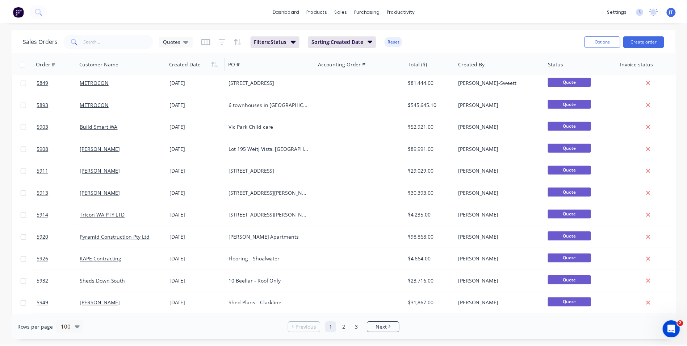
scroll to position [0, 0]
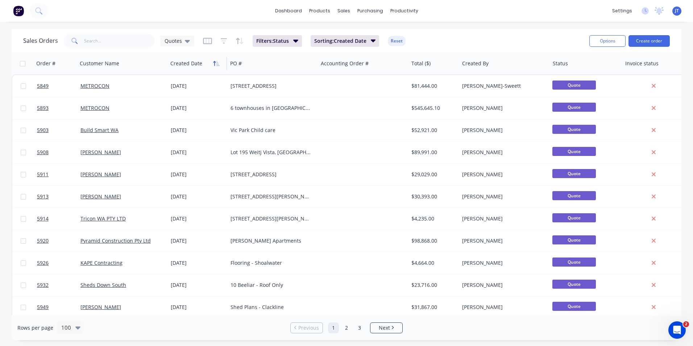
click at [215, 62] on icon "button" at bounding box center [216, 64] width 7 height 6
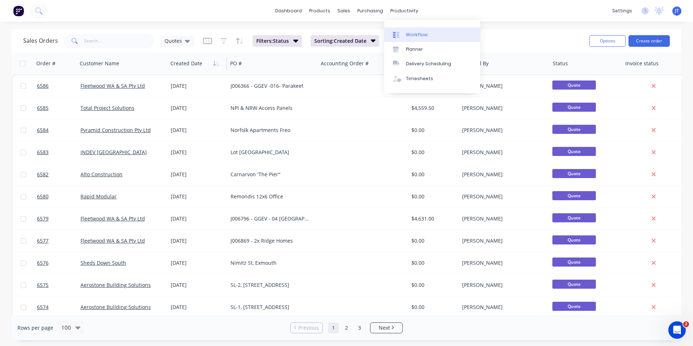
click at [412, 32] on div "Workflow" at bounding box center [417, 35] width 22 height 7
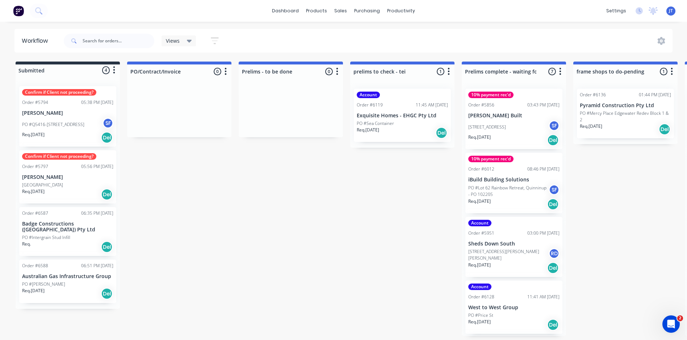
click at [72, 241] on div "Req. Del" at bounding box center [67, 247] width 91 height 12
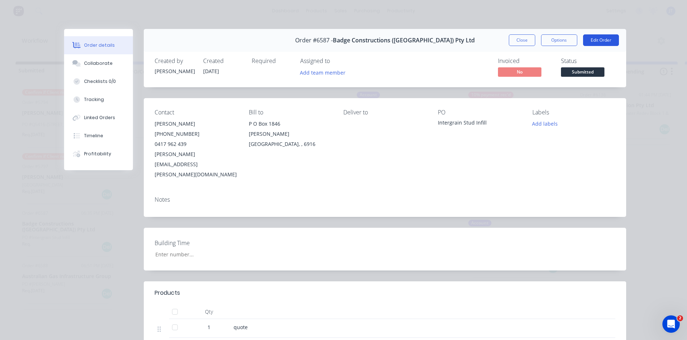
click at [597, 38] on button "Edit Order" at bounding box center [601, 40] width 36 height 12
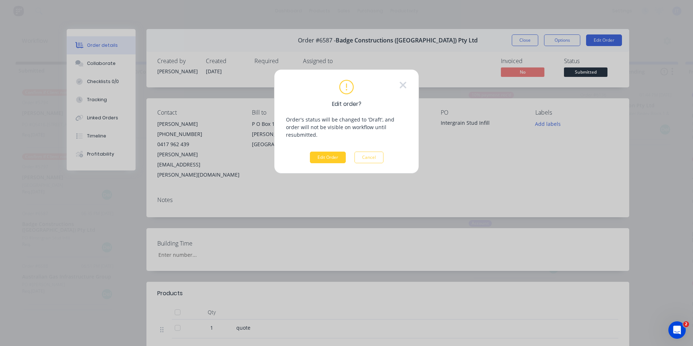
click at [335, 151] on button "Edit Order" at bounding box center [328, 157] width 36 height 12
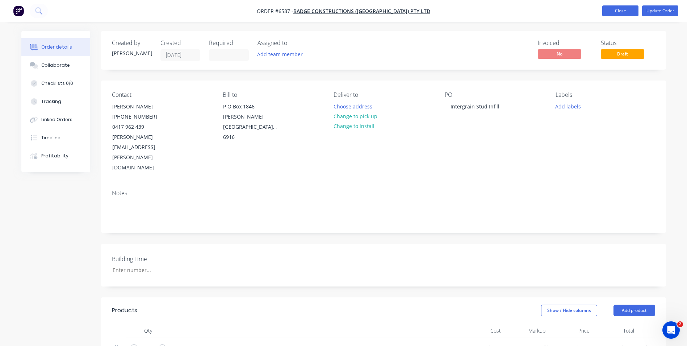
click at [608, 9] on button "Close" at bounding box center [621, 10] width 36 height 11
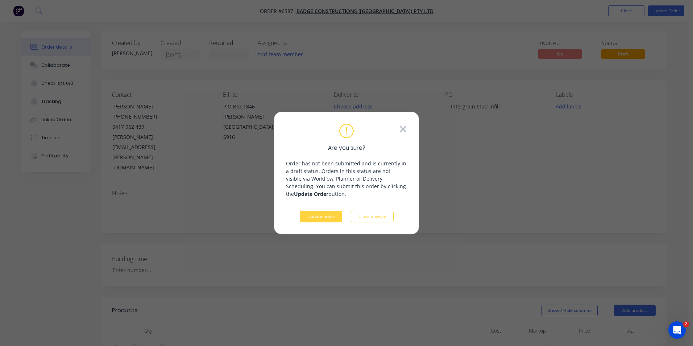
click at [401, 129] on icon at bounding box center [403, 129] width 8 height 11
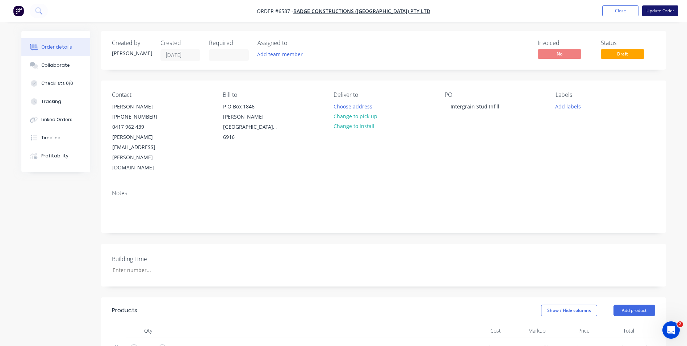
click at [655, 9] on button "Update Order" at bounding box center [660, 10] width 36 height 11
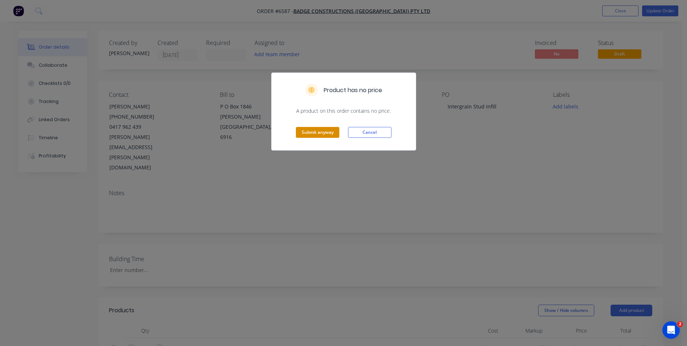
click at [325, 134] on button "Submit anyway" at bounding box center [317, 132] width 43 height 11
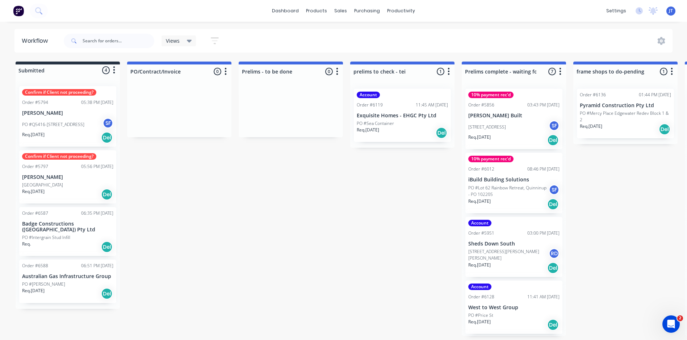
click at [58, 234] on p "PO #Intergrain Stud Infill" at bounding box center [46, 237] width 48 height 7
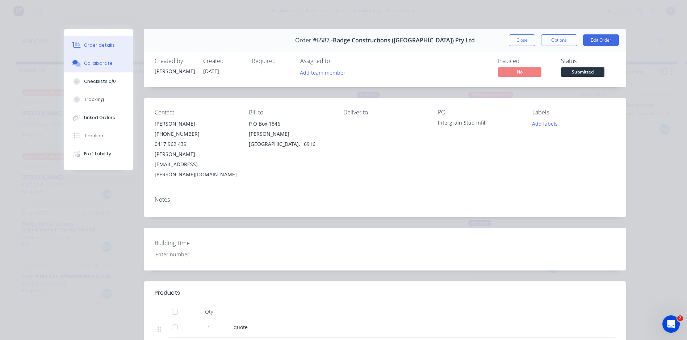
click at [102, 67] on button "Collaborate" at bounding box center [98, 63] width 69 height 18
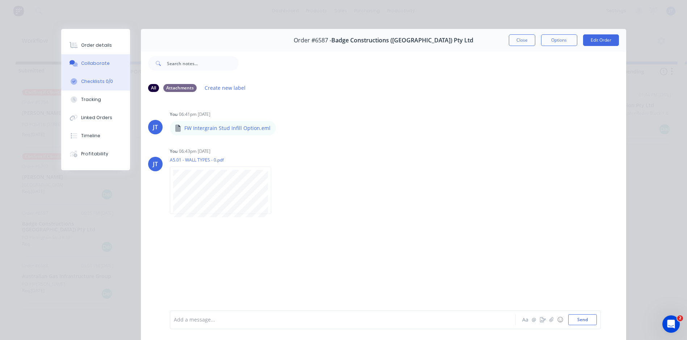
click at [99, 82] on div "Checklists 0/0" at bounding box center [97, 81] width 32 height 7
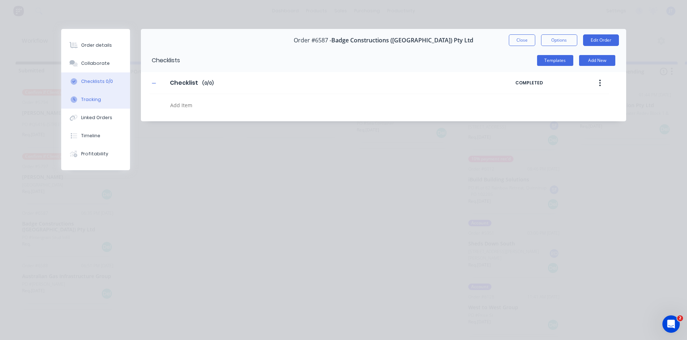
click at [92, 101] on div "Tracking" at bounding box center [91, 99] width 20 height 7
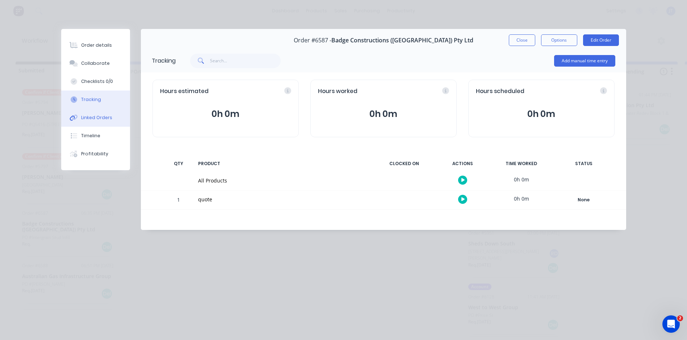
click at [98, 115] on div "Linked Orders" at bounding box center [96, 117] width 31 height 7
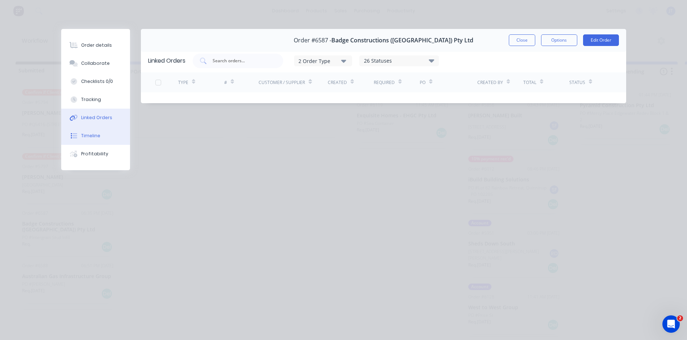
click at [98, 133] on div "Timeline" at bounding box center [90, 136] width 19 height 7
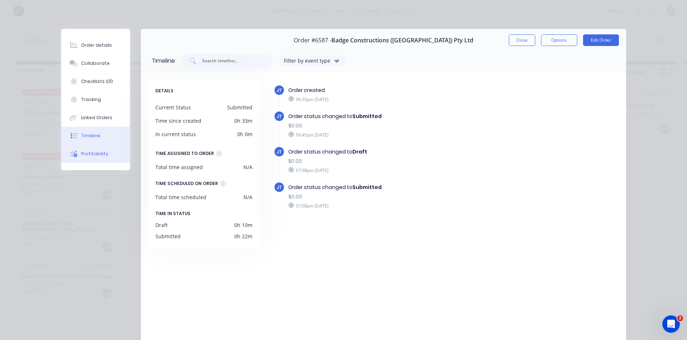
click at [98, 153] on div "Profitability" at bounding box center [94, 154] width 27 height 7
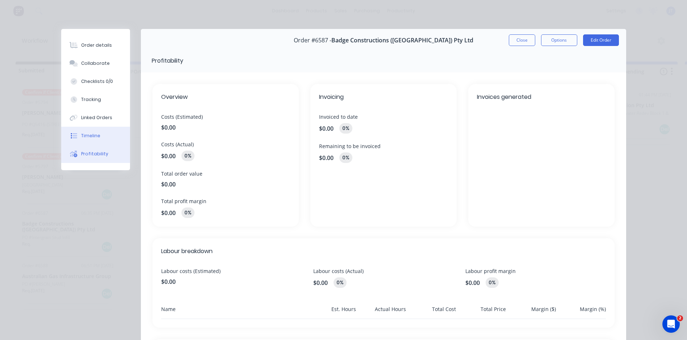
click at [97, 139] on button "Timeline" at bounding box center [95, 136] width 69 height 18
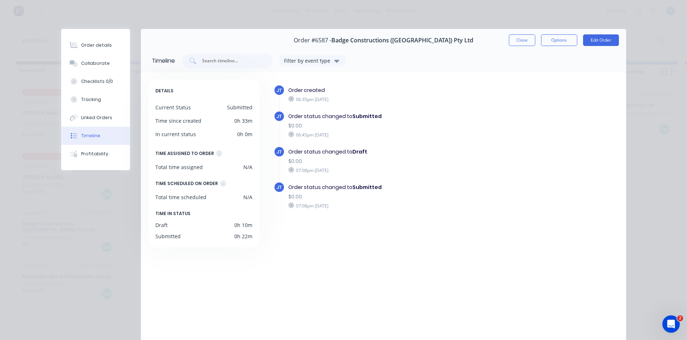
click at [313, 94] on div "Order created" at bounding box center [394, 91] width 213 height 8
click at [560, 38] on button "Options" at bounding box center [559, 40] width 36 height 12
drag, startPoint x: 531, startPoint y: 138, endPoint x: 568, endPoint y: 77, distance: 71.8
click at [531, 138] on div "JT Order created 06:35pm Friday 26/09/25 JT Order status changed to Submitted $…" at bounding box center [446, 160] width 345 height 151
click at [590, 39] on button "Edit Order" at bounding box center [601, 40] width 36 height 12
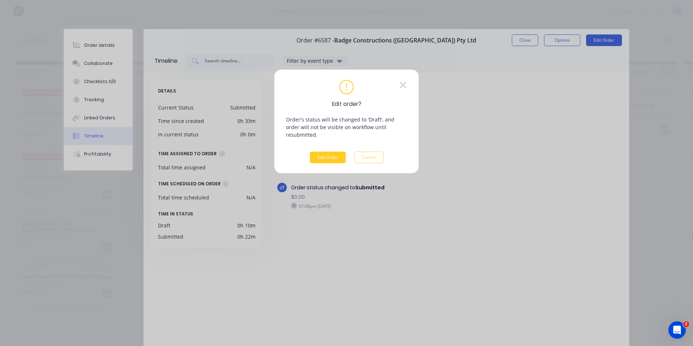
click at [321, 151] on button "Edit Order" at bounding box center [328, 157] width 36 height 12
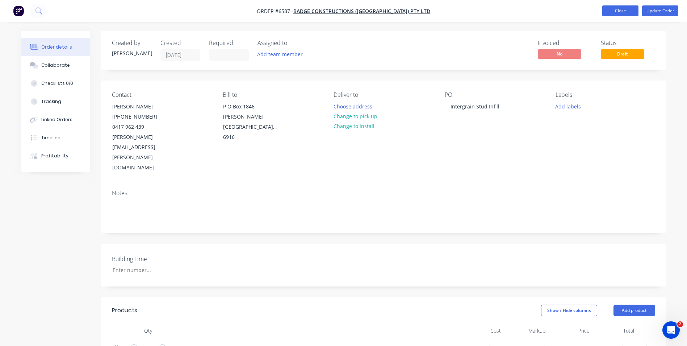
click at [628, 12] on button "Close" at bounding box center [621, 10] width 36 height 11
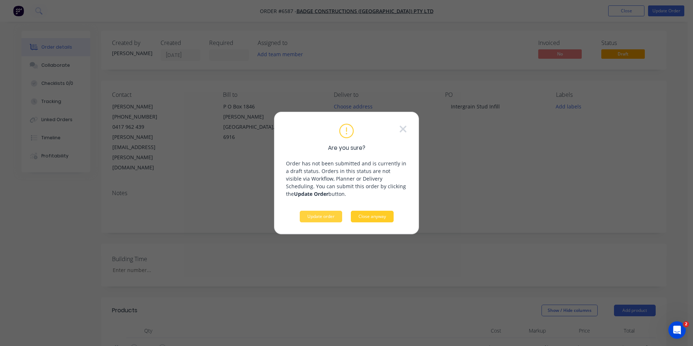
click at [383, 219] on button "Close anyway" at bounding box center [372, 217] width 43 height 12
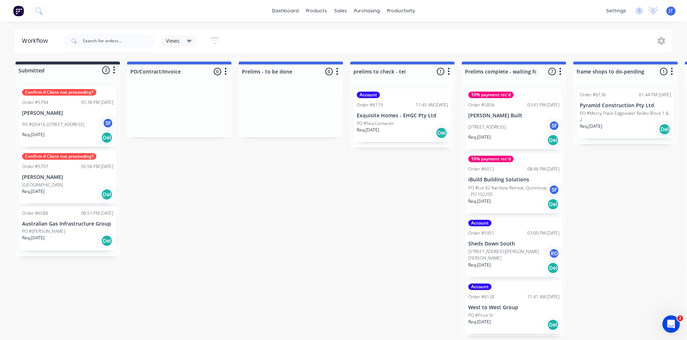
click at [187, 41] on icon at bounding box center [189, 41] width 5 height 8
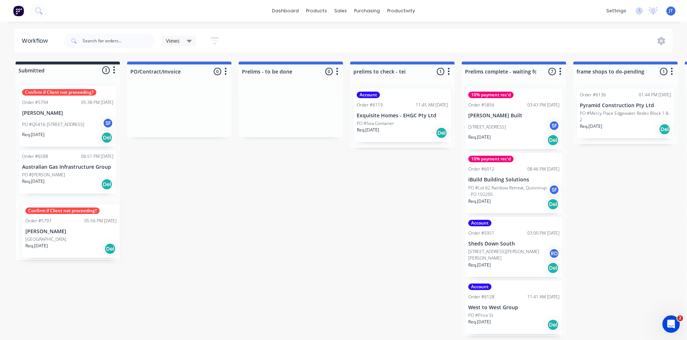
drag, startPoint x: 72, startPoint y: 181, endPoint x: 76, endPoint y: 233, distance: 52.3
click at [76, 233] on div "Confirm if Client not proceeding? Order #5794 05:38 PM 21/11/24 Milutin Simun P…" at bounding box center [68, 170] width 104 height 180
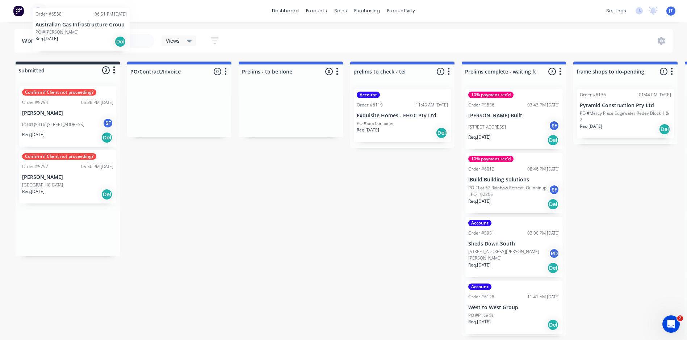
drag, startPoint x: 56, startPoint y: 229, endPoint x: 71, endPoint y: 24, distance: 205.6
click at [71, 24] on div "dashboard products sales purchasing productivity dashboard products Product Cat…" at bounding box center [343, 148] width 687 height 297
drag, startPoint x: 37, startPoint y: 188, endPoint x: -54, endPoint y: 57, distance: 159.0
click at [0, 57] on html "dashboard products sales purchasing productivity dashboard products Product Cat…" at bounding box center [343, 148] width 687 height 297
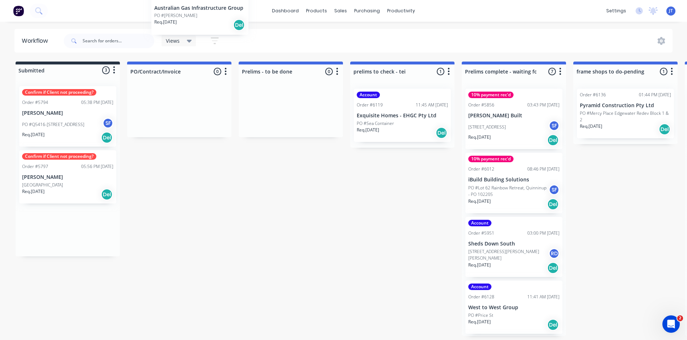
drag, startPoint x: 71, startPoint y: 236, endPoint x: 205, endPoint y: 18, distance: 255.6
click at [205, 18] on div "dashboard products sales purchasing productivity dashboard products Product Cat…" at bounding box center [343, 148] width 687 height 297
click at [63, 203] on div "Confirm if Client not proceeding? Order #5797 05:56 PM 21/11/24 Dan Branco PO #…" at bounding box center [67, 176] width 97 height 53
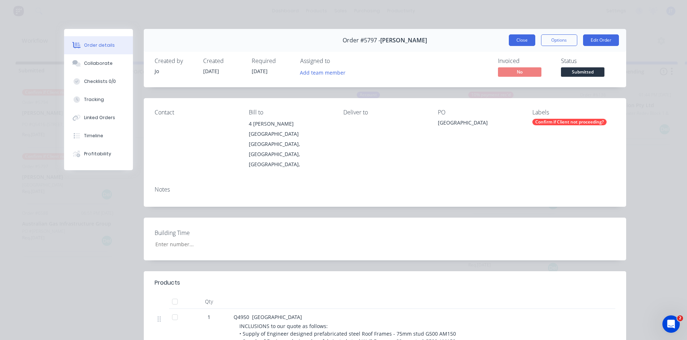
click at [519, 36] on button "Close" at bounding box center [522, 40] width 26 height 12
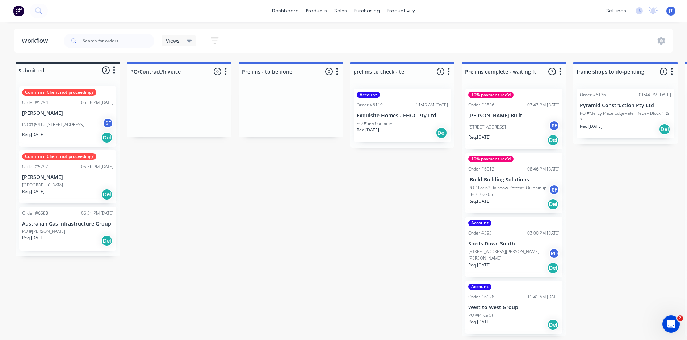
click at [84, 111] on p "[PERSON_NAME]" at bounding box center [67, 113] width 91 height 6
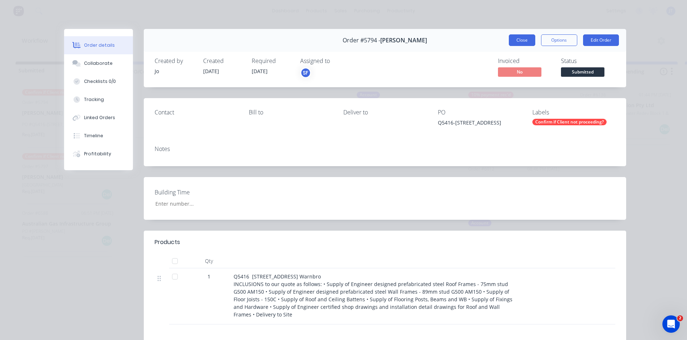
click at [516, 40] on button "Close" at bounding box center [522, 40] width 26 height 12
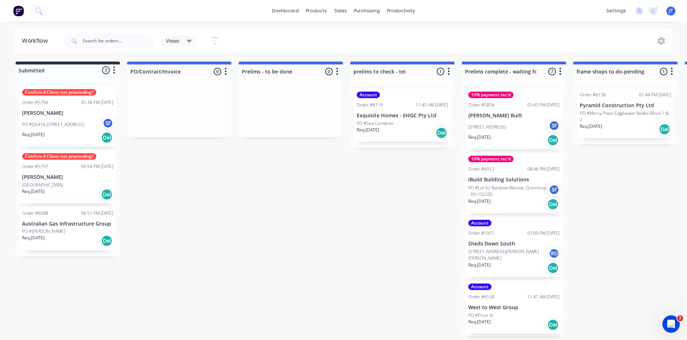
drag, startPoint x: 220, startPoint y: 189, endPoint x: 165, endPoint y: 92, distance: 111.6
click at [98, 36] on input "text" at bounding box center [119, 41] width 72 height 14
type input "b"
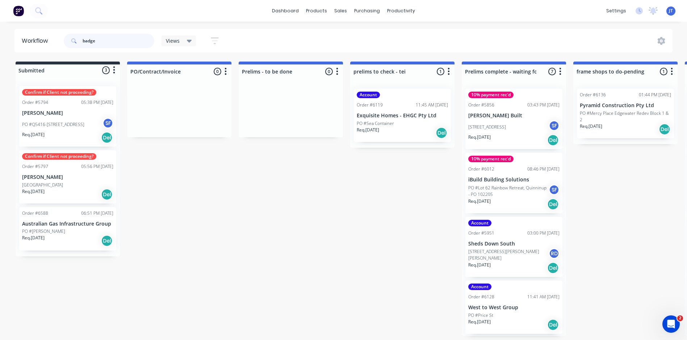
type input "badge"
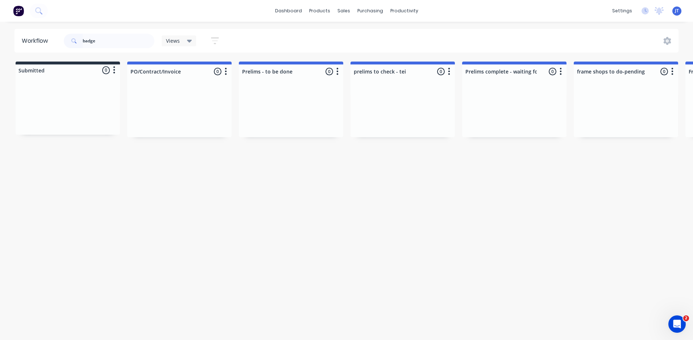
click at [107, 18] on div "dashboard products sales purchasing productivity dashboard products Product Cat…" at bounding box center [346, 11] width 693 height 22
click at [348, 14] on div "sales" at bounding box center [344, 10] width 20 height 11
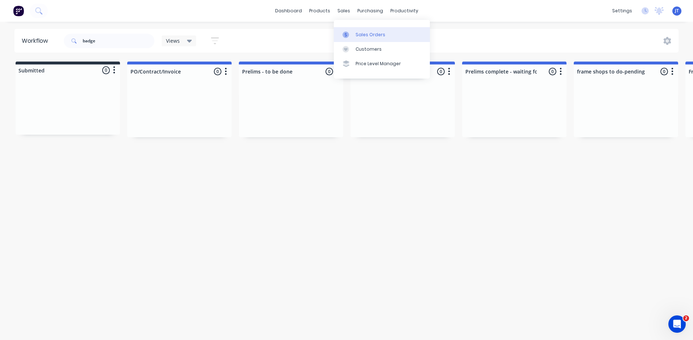
click at [366, 32] on div "Sales Orders" at bounding box center [370, 35] width 30 height 7
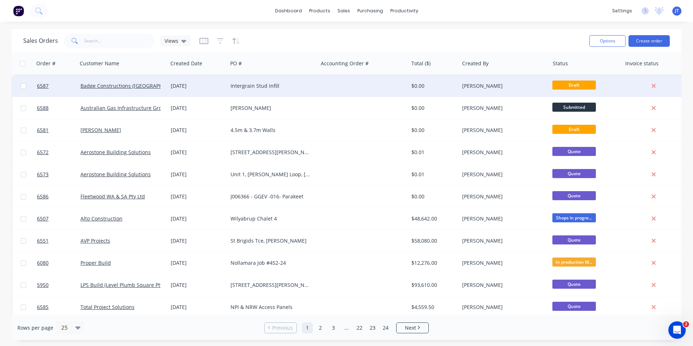
click at [574, 86] on span "Draft" at bounding box center [573, 84] width 43 height 9
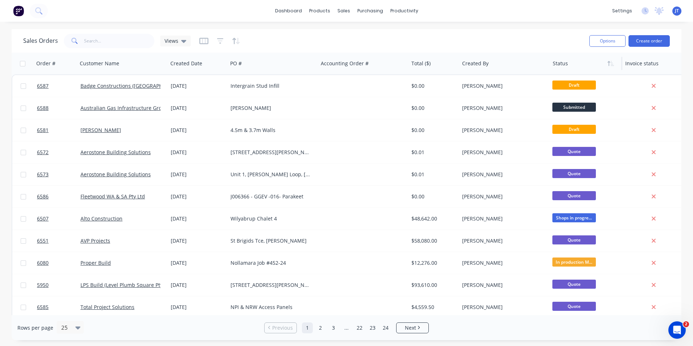
click at [564, 64] on div at bounding box center [584, 63] width 63 height 14
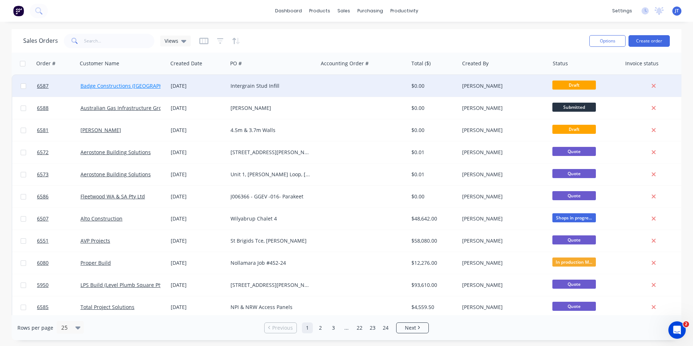
click at [120, 84] on link "Badge Constructions ([GEOGRAPHIC_DATA]) Pty Ltd" at bounding box center [141, 85] width 122 height 7
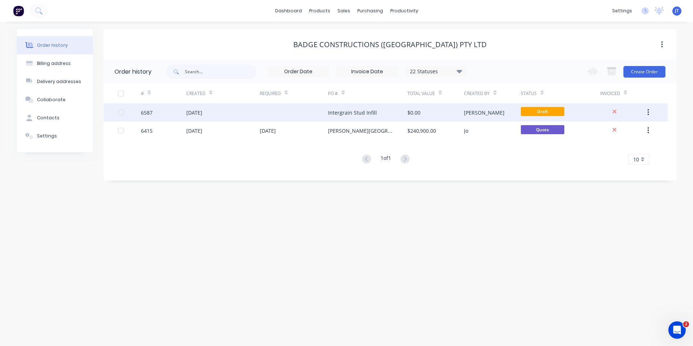
click at [357, 113] on div "Intergrain Stud Infill" at bounding box center [352, 113] width 49 height 8
click at [651, 111] on button "button" at bounding box center [647, 112] width 17 height 13
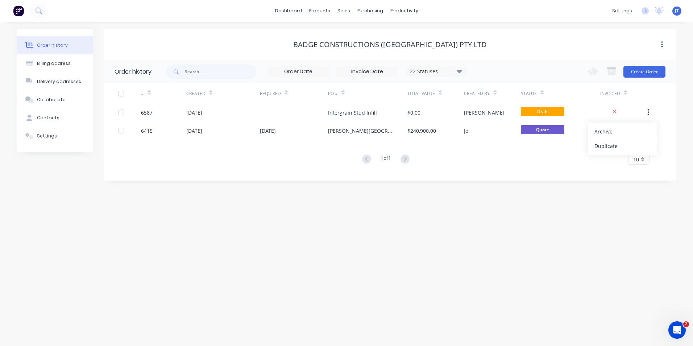
click at [547, 169] on div "# Created Required PO # Total Value Created By Status Invoiced 6587 26 Sep 2025…" at bounding box center [386, 128] width 564 height 90
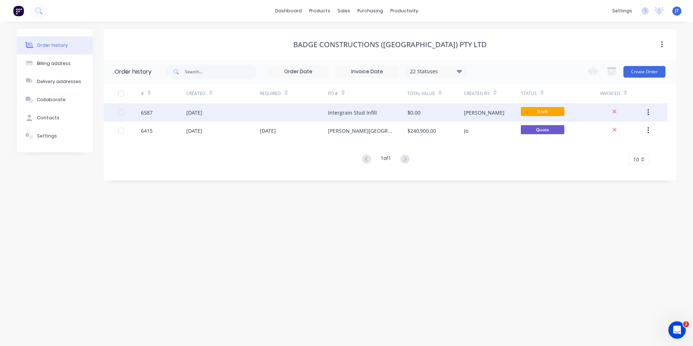
click at [224, 111] on div "[DATE]" at bounding box center [223, 112] width 74 height 18
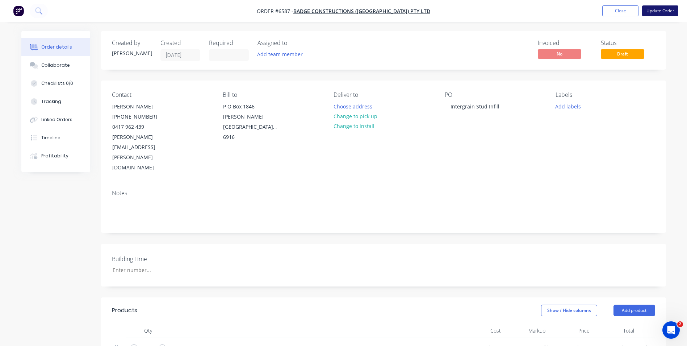
click at [663, 13] on button "Update Order" at bounding box center [660, 10] width 36 height 11
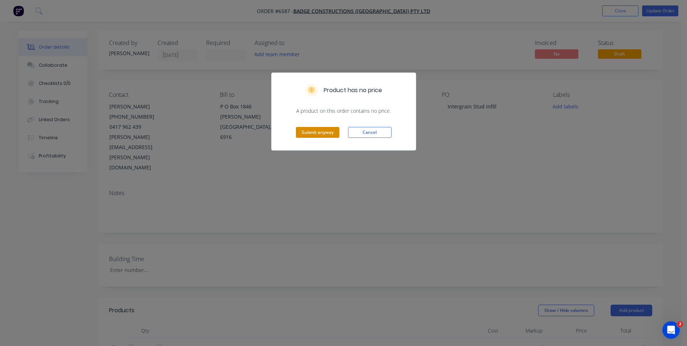
click at [324, 133] on button "Submit anyway" at bounding box center [317, 132] width 43 height 11
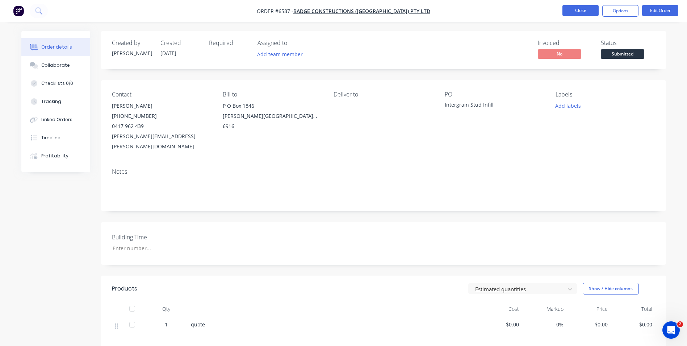
click at [578, 9] on button "Close" at bounding box center [581, 10] width 36 height 11
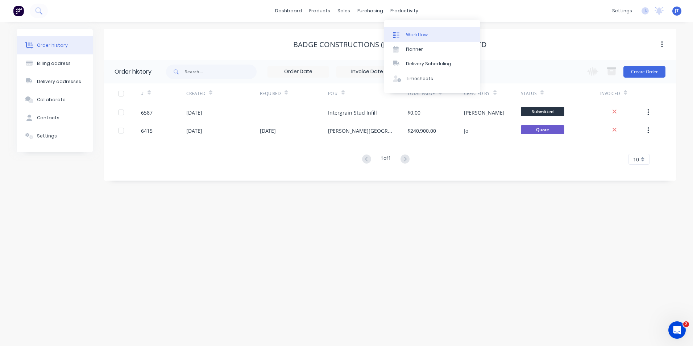
click at [412, 31] on link "Workflow" at bounding box center [432, 34] width 96 height 14
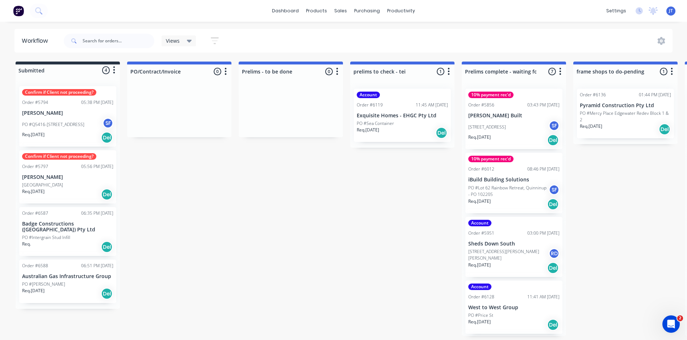
click at [75, 234] on div "PO #Intergrain Stud Infill" at bounding box center [67, 237] width 91 height 7
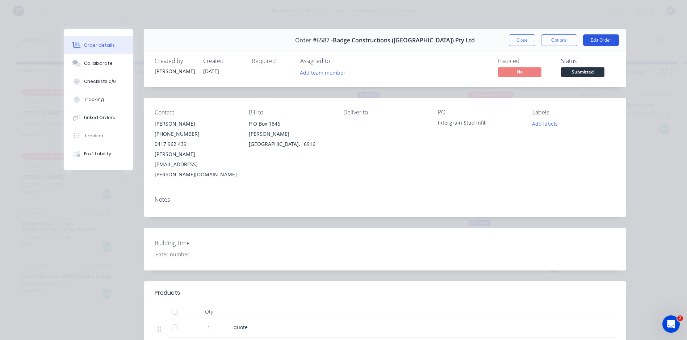
click at [603, 40] on button "Edit Order" at bounding box center [601, 40] width 36 height 12
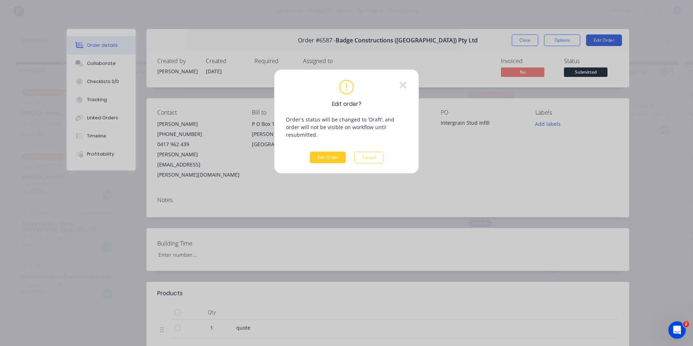
click at [333, 153] on button "Edit Order" at bounding box center [328, 157] width 36 height 12
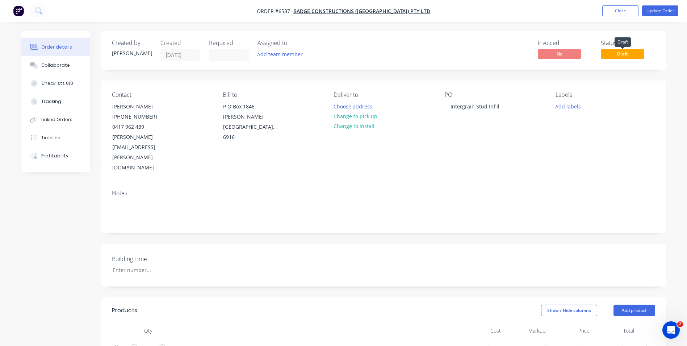
click at [629, 55] on span "Draft" at bounding box center [622, 53] width 43 height 9
drag, startPoint x: 604, startPoint y: 39, endPoint x: 625, endPoint y: 44, distance: 21.6
click at [624, 44] on div "Status" at bounding box center [628, 42] width 54 height 7
drag, startPoint x: 625, startPoint y: 44, endPoint x: 630, endPoint y: 66, distance: 23.1
click at [630, 61] on div "Status Draft" at bounding box center [628, 49] width 54 height 21
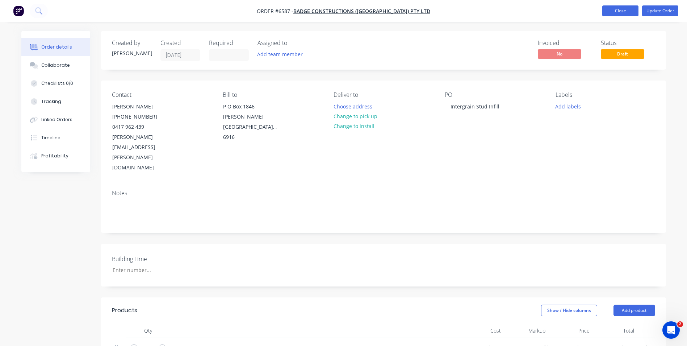
click at [612, 10] on button "Close" at bounding box center [621, 10] width 36 height 11
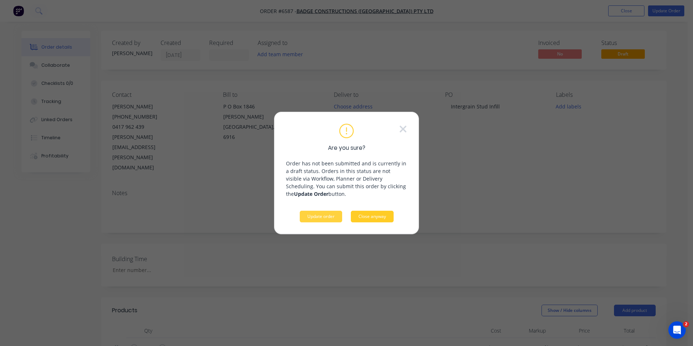
click at [364, 217] on button "Close anyway" at bounding box center [372, 217] width 43 height 12
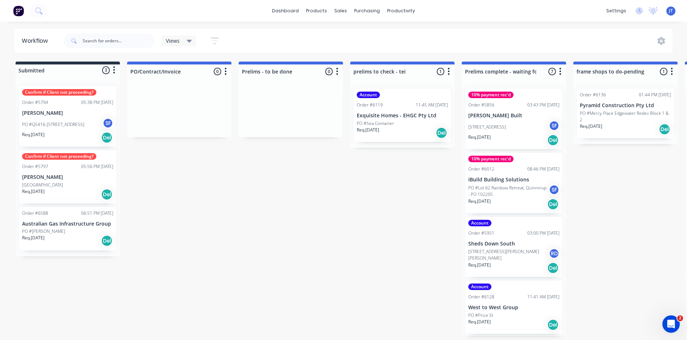
click at [48, 173] on div "Confirm if Client not proceeding? Order #5797 05:56 PM 21/11/24 Dan Branco PO #…" at bounding box center [67, 176] width 97 height 53
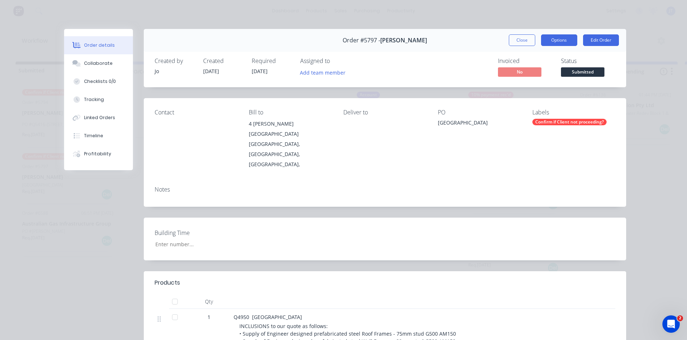
click at [562, 40] on button "Options" at bounding box center [559, 40] width 36 height 12
click at [516, 42] on button "Close" at bounding box center [522, 40] width 26 height 12
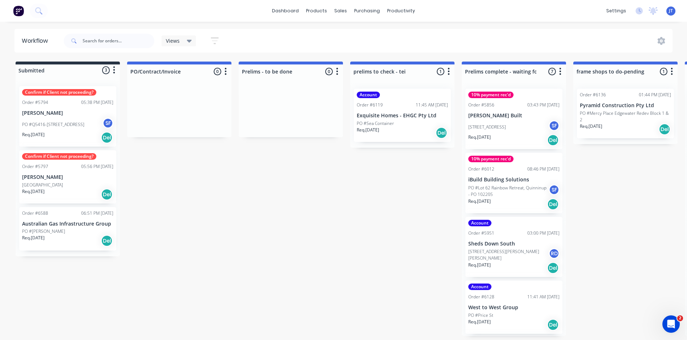
click at [192, 42] on icon at bounding box center [189, 41] width 5 height 8
click at [191, 41] on icon at bounding box center [189, 41] width 5 height 3
click at [212, 38] on icon "button" at bounding box center [215, 40] width 8 height 7
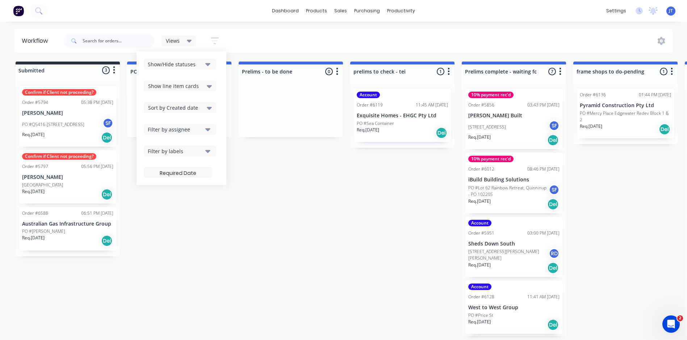
click at [212, 38] on icon "button" at bounding box center [215, 40] width 8 height 7
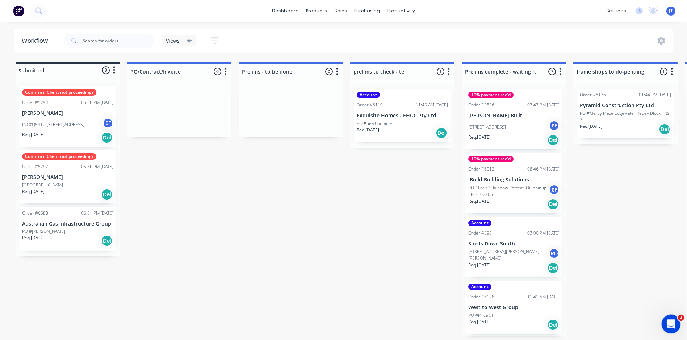
click at [673, 327] on div "Open Intercom Messenger" at bounding box center [670, 323] width 24 height 24
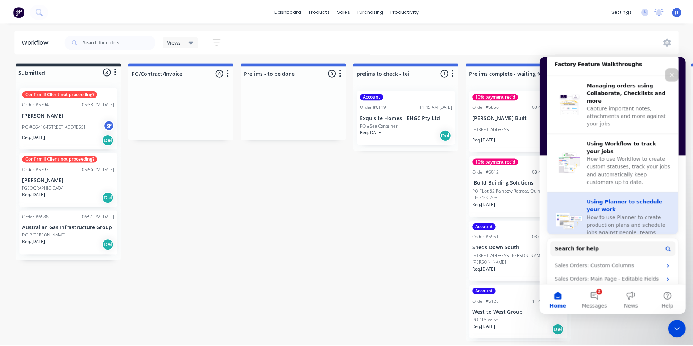
scroll to position [320, 0]
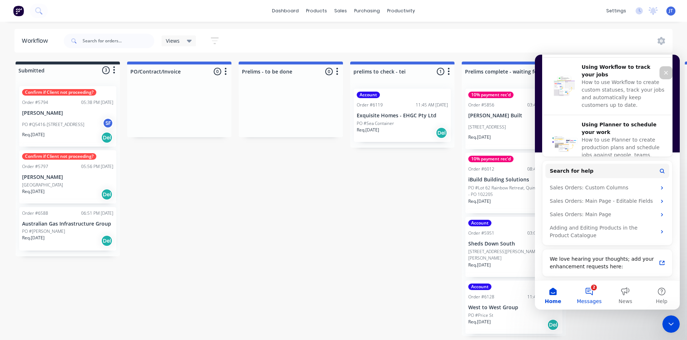
click at [595, 296] on button "2 Messages" at bounding box center [589, 295] width 36 height 29
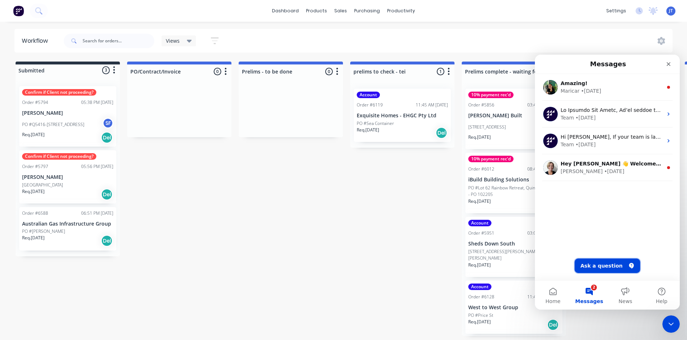
click at [605, 265] on button "Ask a question" at bounding box center [608, 266] width 66 height 14
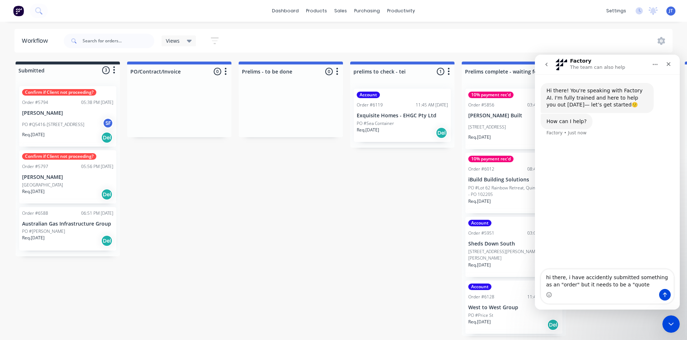
type textarea "hi there, i have accidently submitted something as an "order" but it needs to b…"
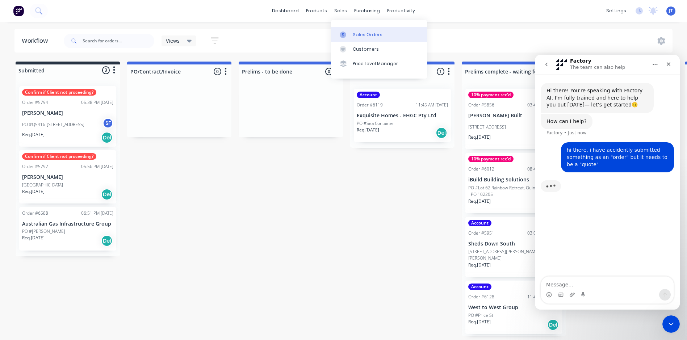
click at [359, 33] on div "Sales Orders" at bounding box center [368, 35] width 30 height 7
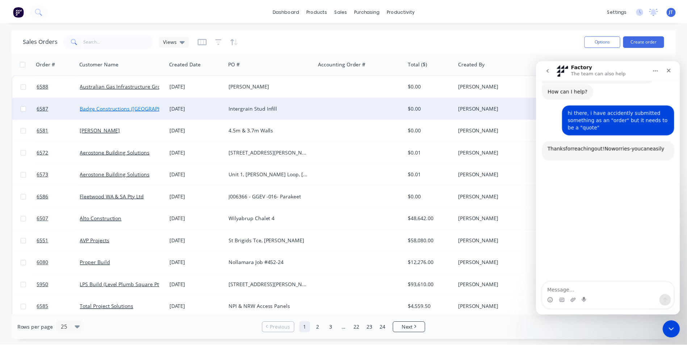
scroll to position [63, 0]
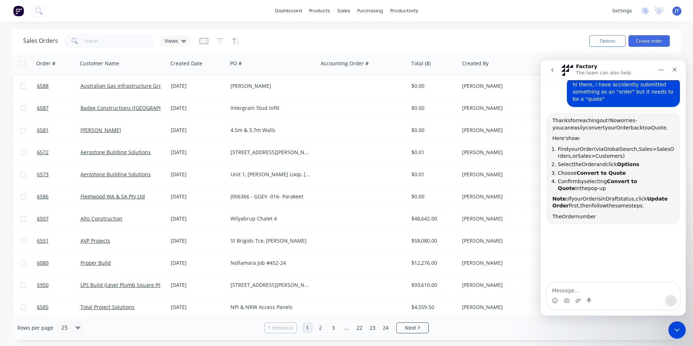
click at [514, 35] on div "Sales Orders Views" at bounding box center [303, 41] width 560 height 18
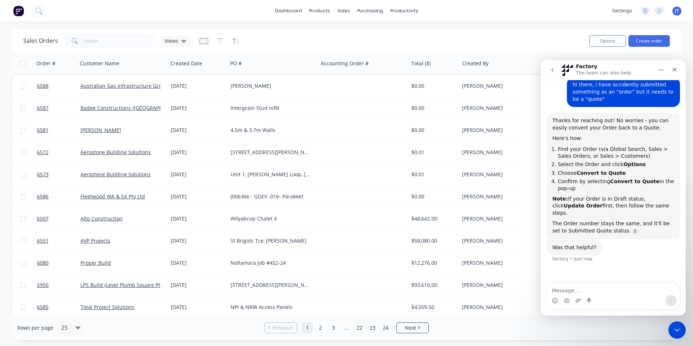
click at [483, 38] on div "Sales Orders Views" at bounding box center [303, 41] width 560 height 18
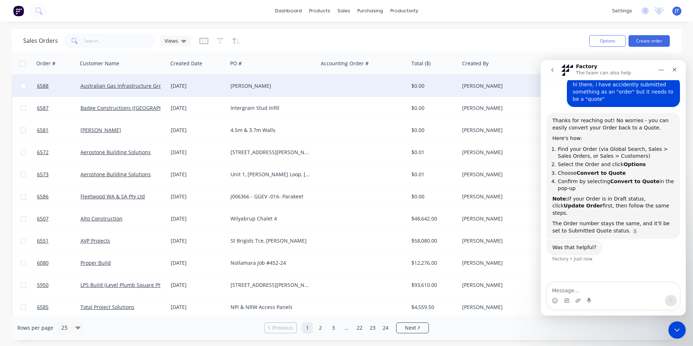
click at [303, 82] on div "[PERSON_NAME]" at bounding box center [270, 85] width 80 height 7
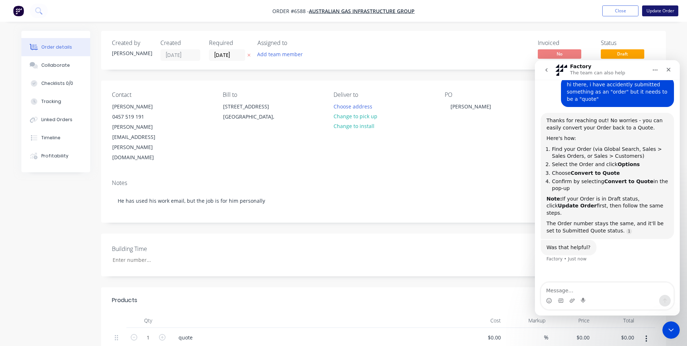
click at [661, 10] on button "Update Order" at bounding box center [660, 10] width 36 height 11
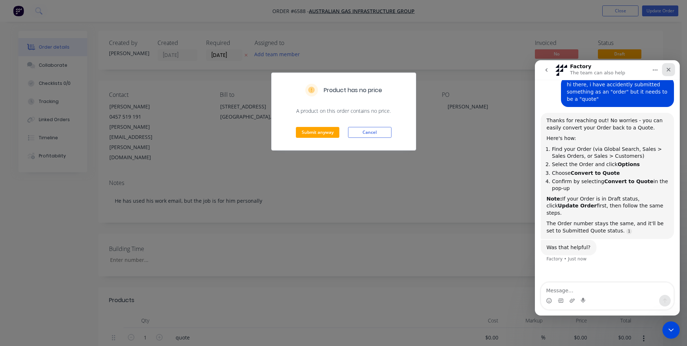
click at [667, 70] on icon "Close" at bounding box center [669, 70] width 6 height 6
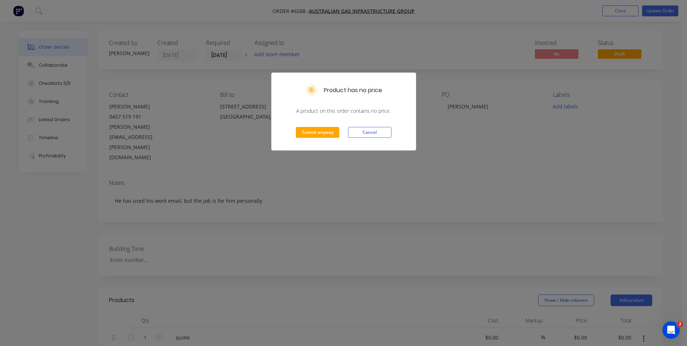
scroll to position [45, 0]
click at [588, 204] on div "Product has no price A product on this order contains no price. Submit anyway C…" at bounding box center [343, 173] width 687 height 346
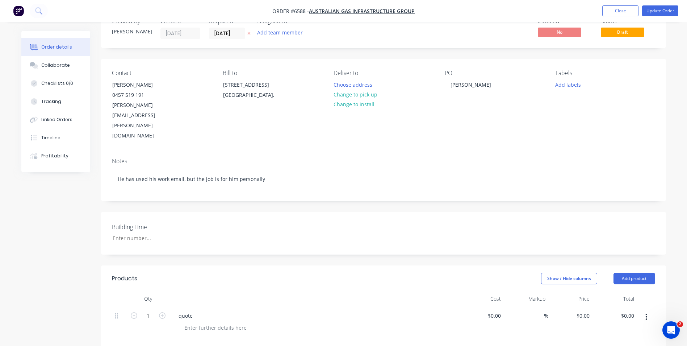
scroll to position [0, 0]
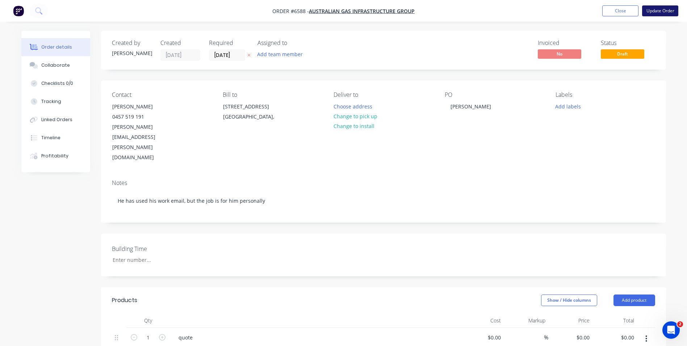
click at [650, 11] on button "Update Order" at bounding box center [660, 10] width 36 height 11
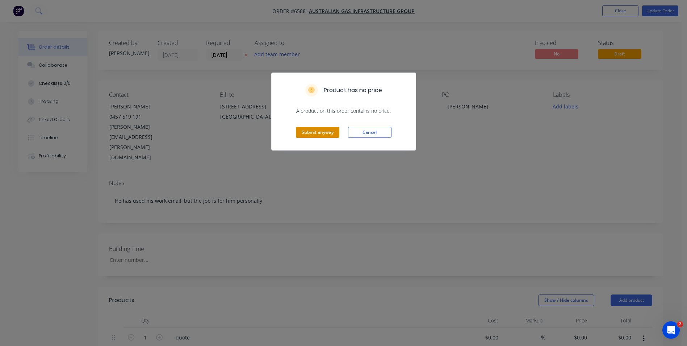
click at [305, 133] on button "Submit anyway" at bounding box center [317, 132] width 43 height 11
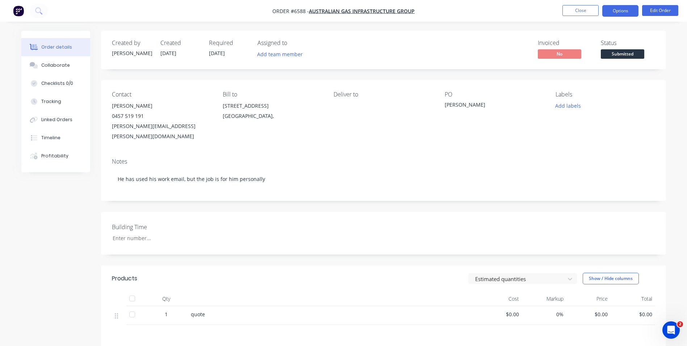
click at [624, 11] on button "Options" at bounding box center [621, 11] width 36 height 12
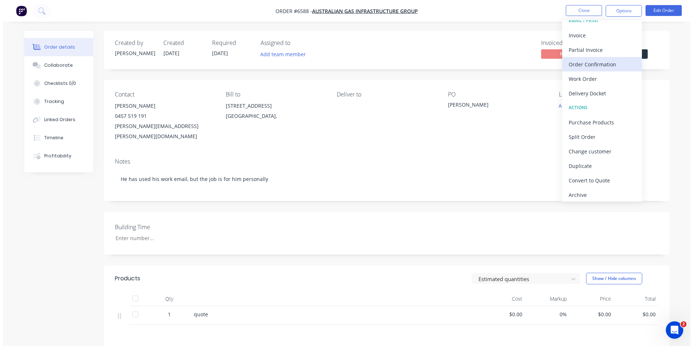
scroll to position [11, 0]
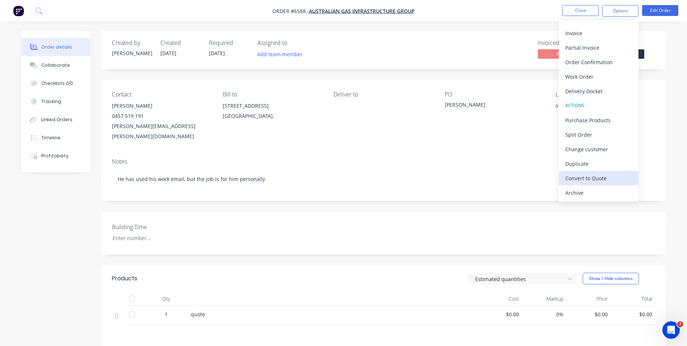
click at [602, 178] on div "Convert to Quote" at bounding box center [599, 178] width 67 height 11
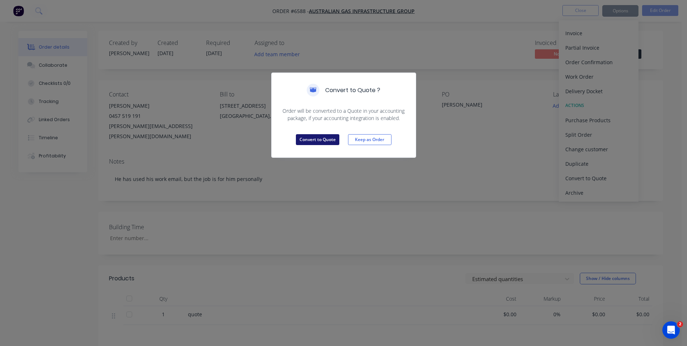
click at [323, 137] on button "Convert to Quote" at bounding box center [317, 139] width 43 height 11
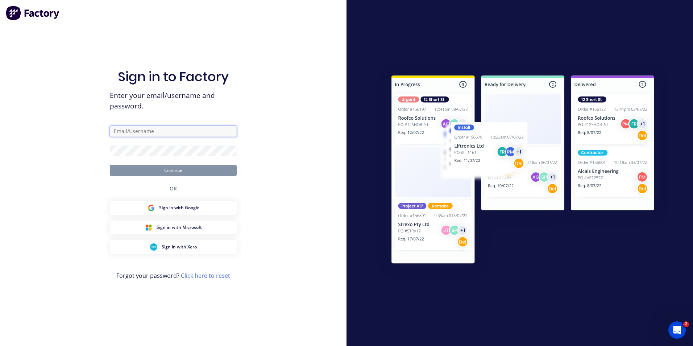
click at [214, 133] on input "text" at bounding box center [173, 131] width 127 height 11
type input "jason@steelscene.com.au"
click at [264, 125] on div "Sign in to Factory Enter your email/username and password. jason@steelscene.com…" at bounding box center [173, 173] width 346 height 346
click at [186, 230] on span "Sign in with Microsoft" at bounding box center [179, 227] width 45 height 7
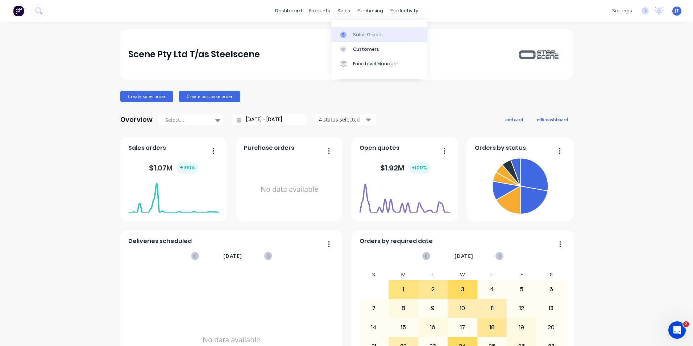
click at [363, 35] on div "Sales Orders" at bounding box center [368, 35] width 30 height 7
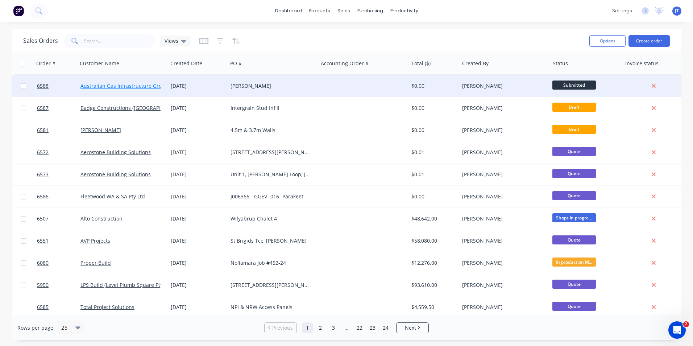
click at [149, 85] on link "Australian Gas Infrastructure Group" at bounding box center [124, 85] width 88 height 7
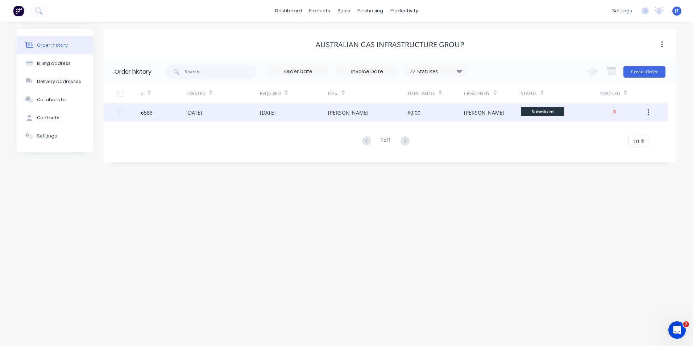
click at [304, 111] on div "[DATE]" at bounding box center [294, 112] width 68 height 18
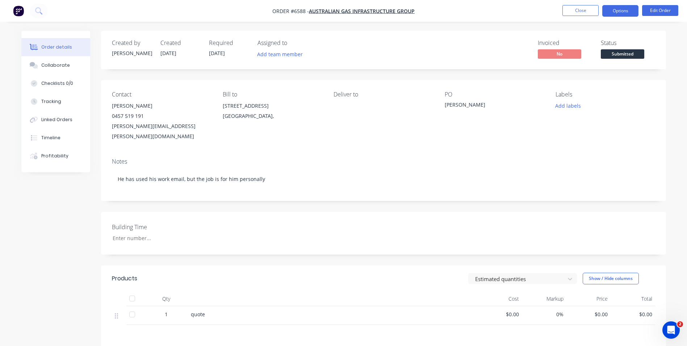
click at [620, 12] on button "Options" at bounding box center [621, 11] width 36 height 12
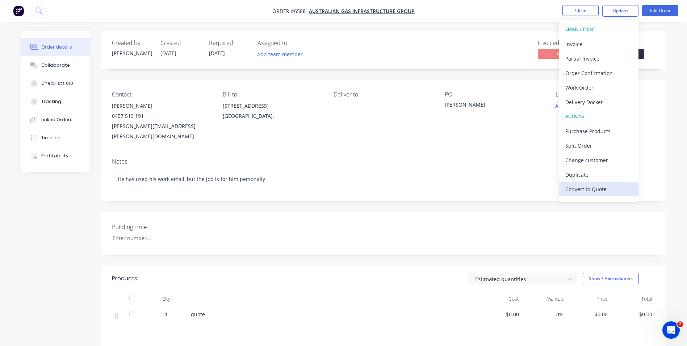
click at [580, 189] on div "Convert to Quote" at bounding box center [599, 189] width 67 height 11
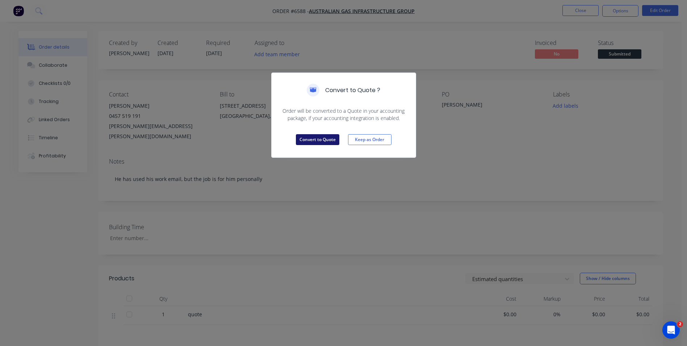
click at [306, 138] on button "Convert to Quote" at bounding box center [317, 139] width 43 height 11
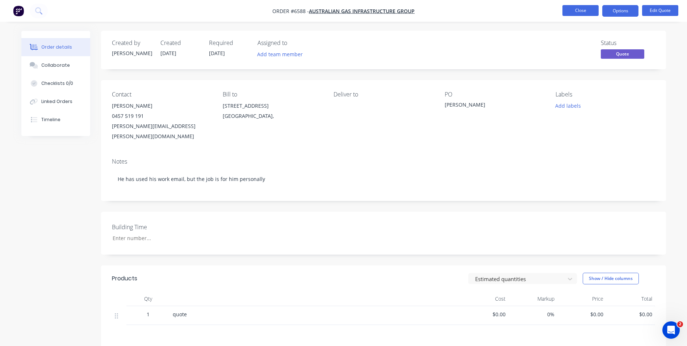
click at [582, 9] on button "Close" at bounding box center [581, 10] width 36 height 11
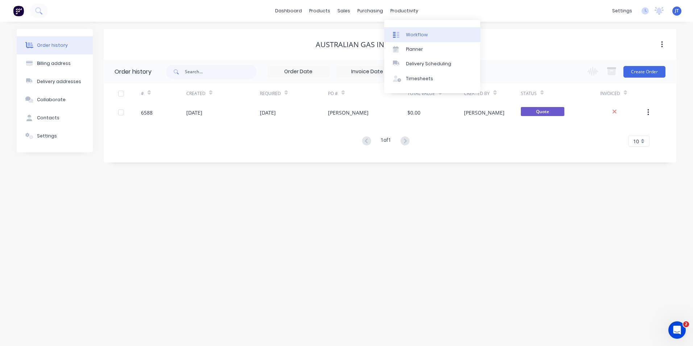
click at [409, 30] on link "Workflow" at bounding box center [432, 34] width 96 height 14
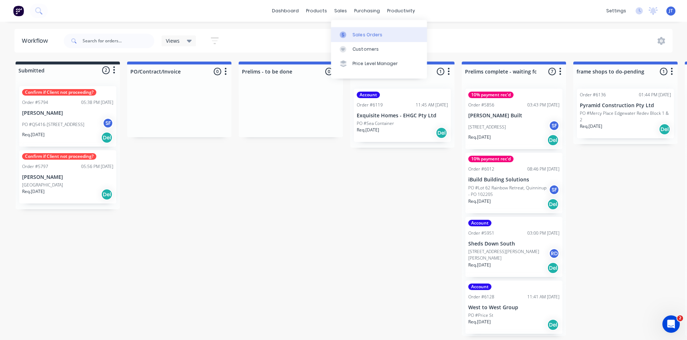
click at [366, 32] on div "Sales Orders" at bounding box center [368, 35] width 30 height 7
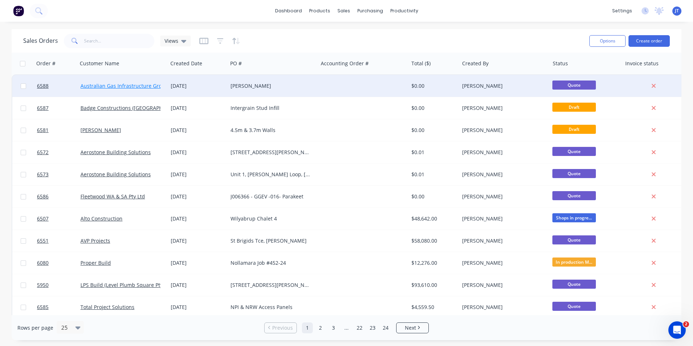
click at [147, 84] on link "Australian Gas Infrastructure Group" at bounding box center [124, 85] width 88 height 7
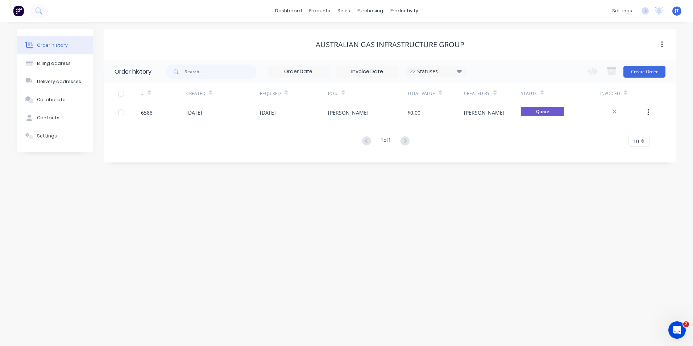
drag, startPoint x: 43, startPoint y: 0, endPoint x: 165, endPoint y: 40, distance: 128.6
click at [165, 40] on div "Australian Gas Infrastructure Group" at bounding box center [390, 44] width 572 height 9
click at [364, 33] on div "Sales Orders" at bounding box center [370, 35] width 30 height 7
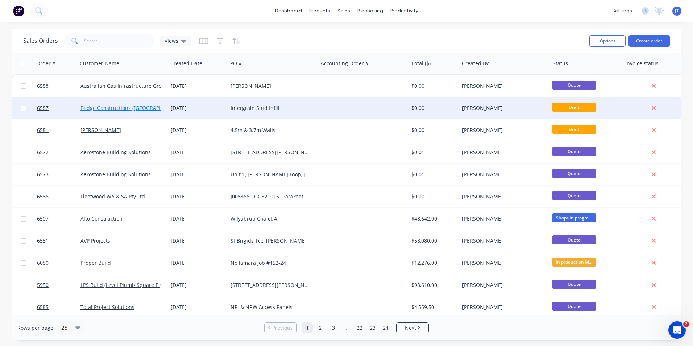
click at [151, 108] on link "Badge Constructions ([GEOGRAPHIC_DATA]) Pty Ltd" at bounding box center [141, 107] width 122 height 7
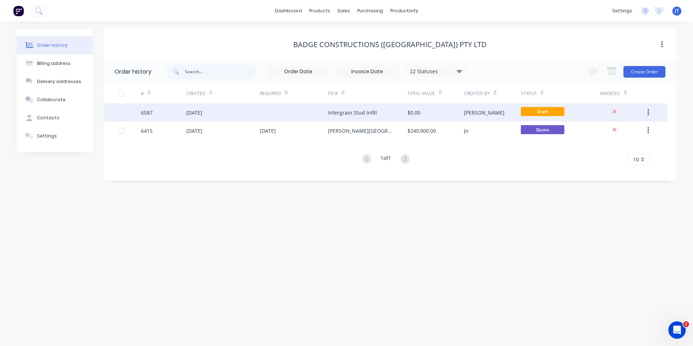
click at [350, 113] on div "Intergrain Stud Infill" at bounding box center [352, 113] width 49 height 8
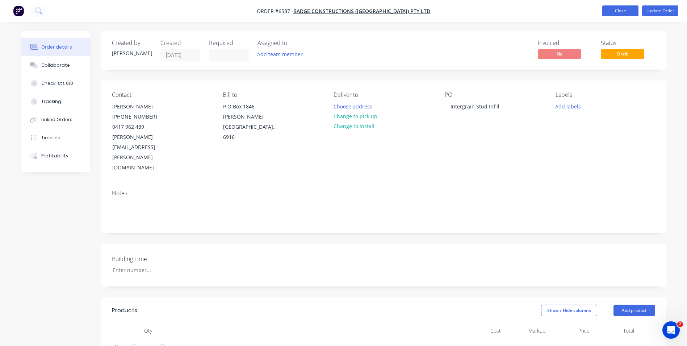
click at [630, 15] on button "Close" at bounding box center [621, 10] width 36 height 11
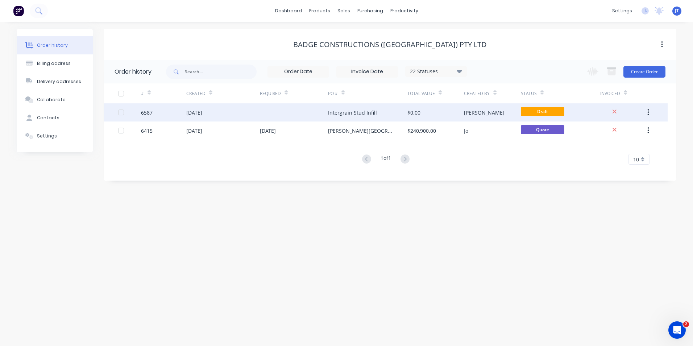
click at [146, 111] on div "6587" at bounding box center [147, 113] width 12 height 8
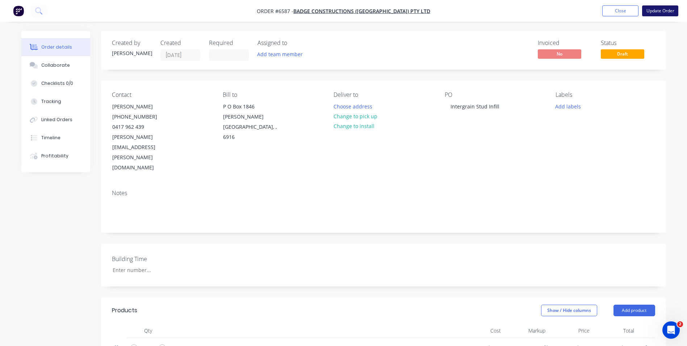
click at [670, 12] on button "Update Order" at bounding box center [660, 10] width 36 height 11
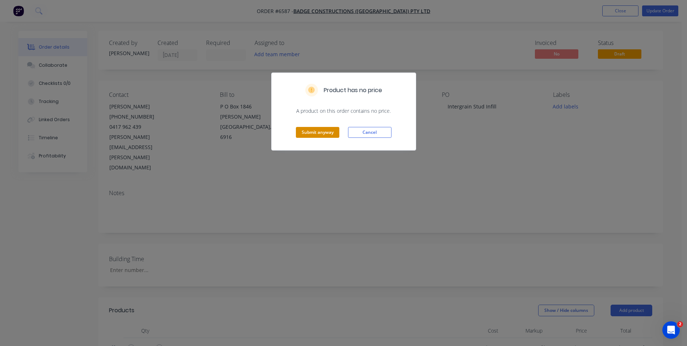
click at [332, 132] on button "Submit anyway" at bounding box center [317, 132] width 43 height 11
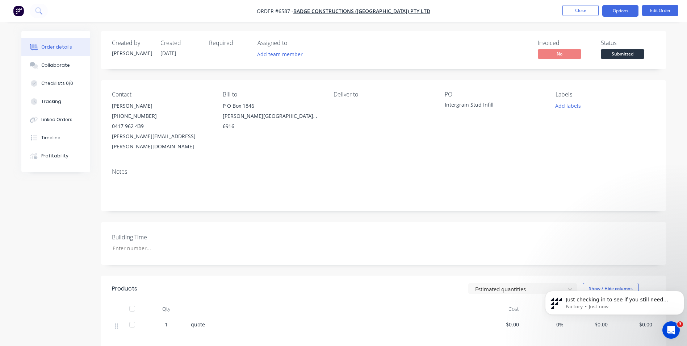
click at [623, 12] on button "Options" at bounding box center [621, 11] width 36 height 12
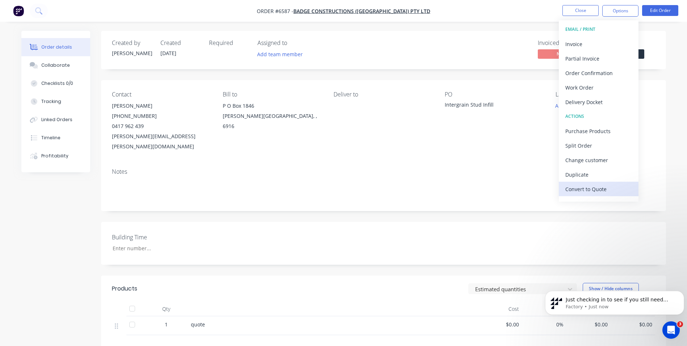
click at [582, 189] on div "Convert to Quote" at bounding box center [599, 189] width 67 height 11
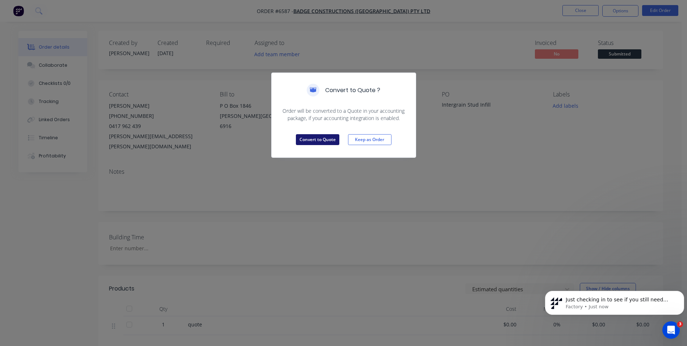
click at [313, 140] on button "Convert to Quote" at bounding box center [317, 139] width 43 height 11
